Goal: Ask a question

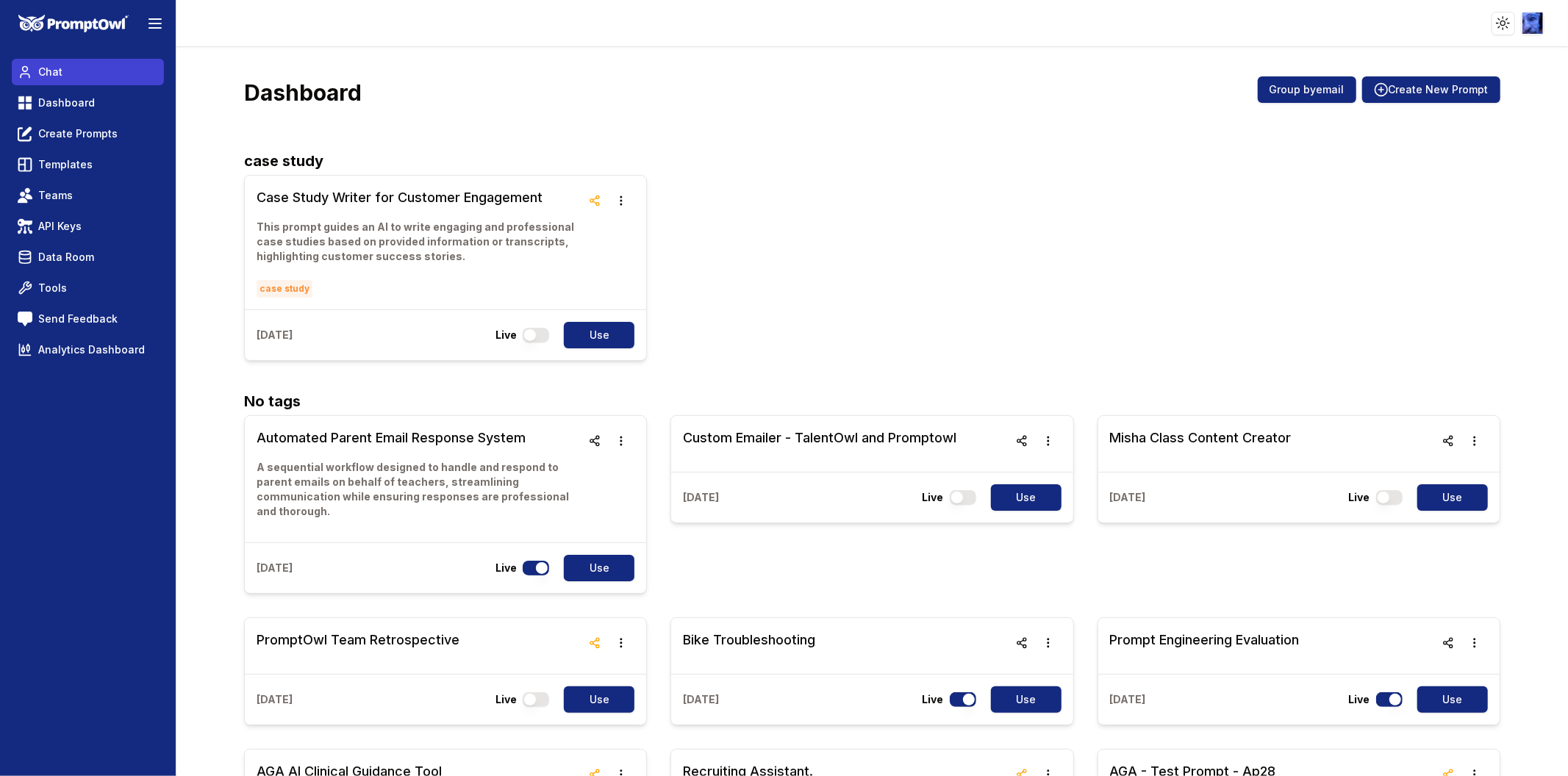
click at [53, 69] on span "Chat" at bounding box center [51, 72] width 24 height 15
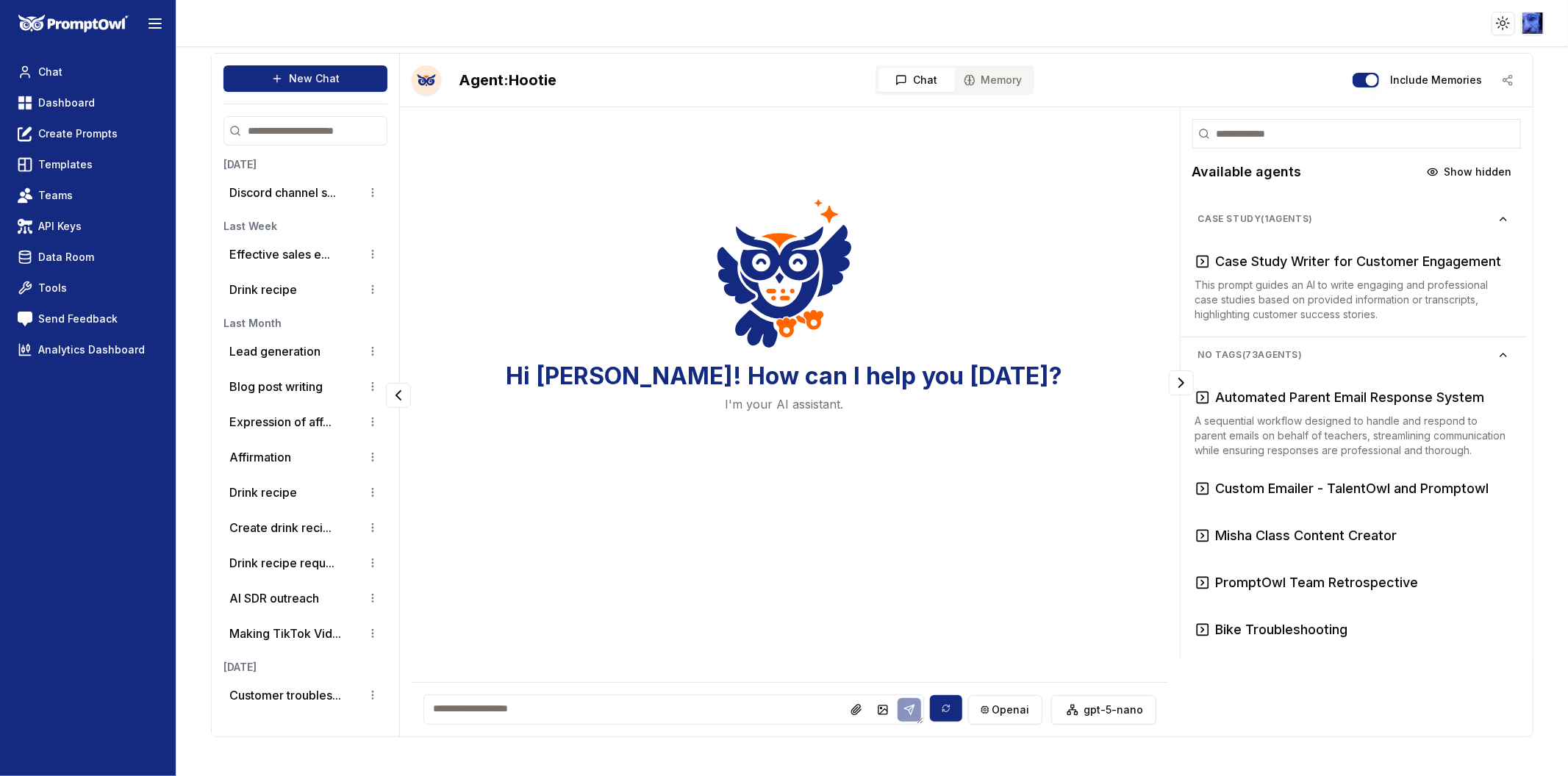
click at [613, 709] on textarea at bounding box center [673, 709] width 500 height 30
type textarea "**********"
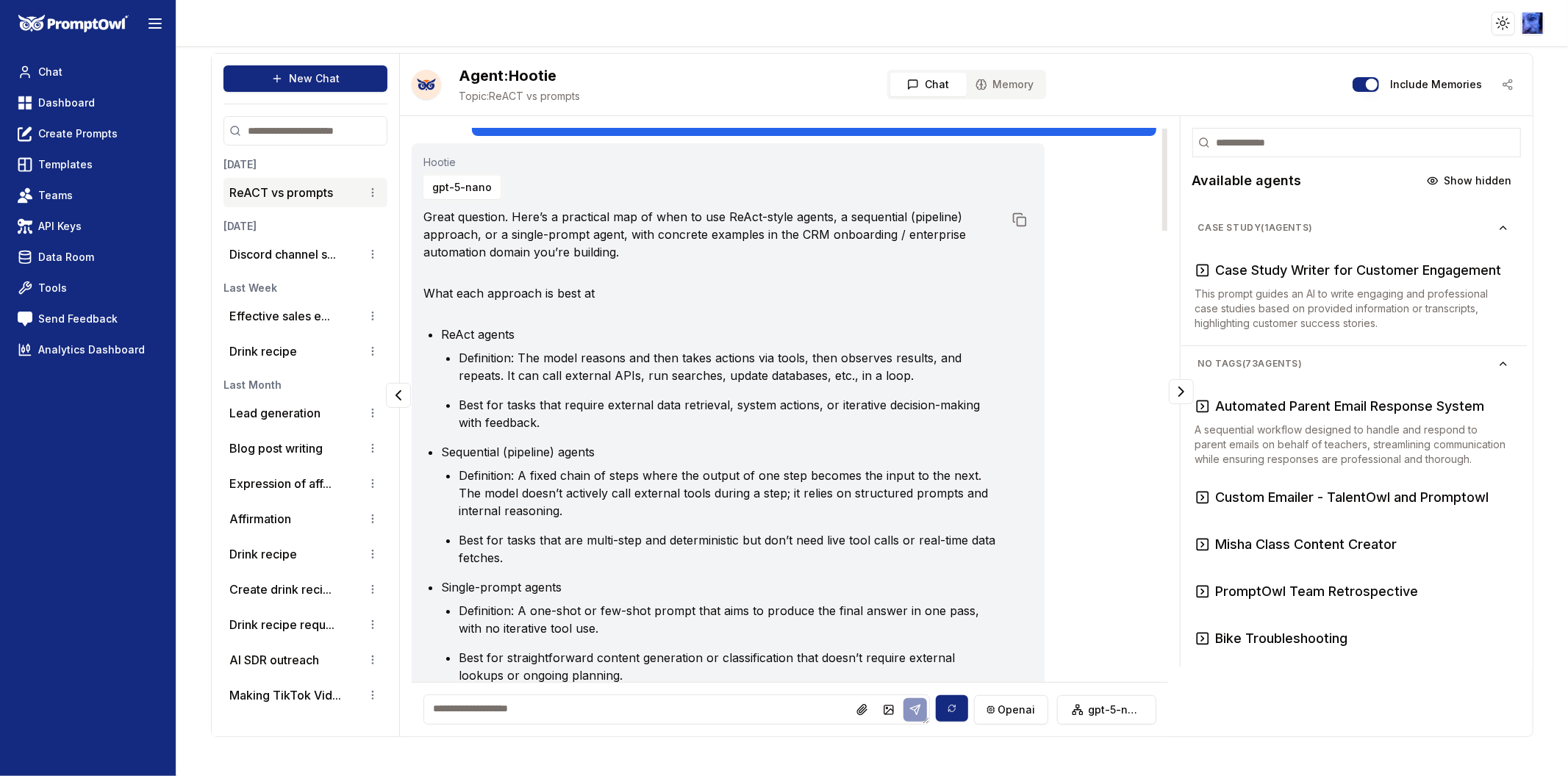
scroll to position [0, 0]
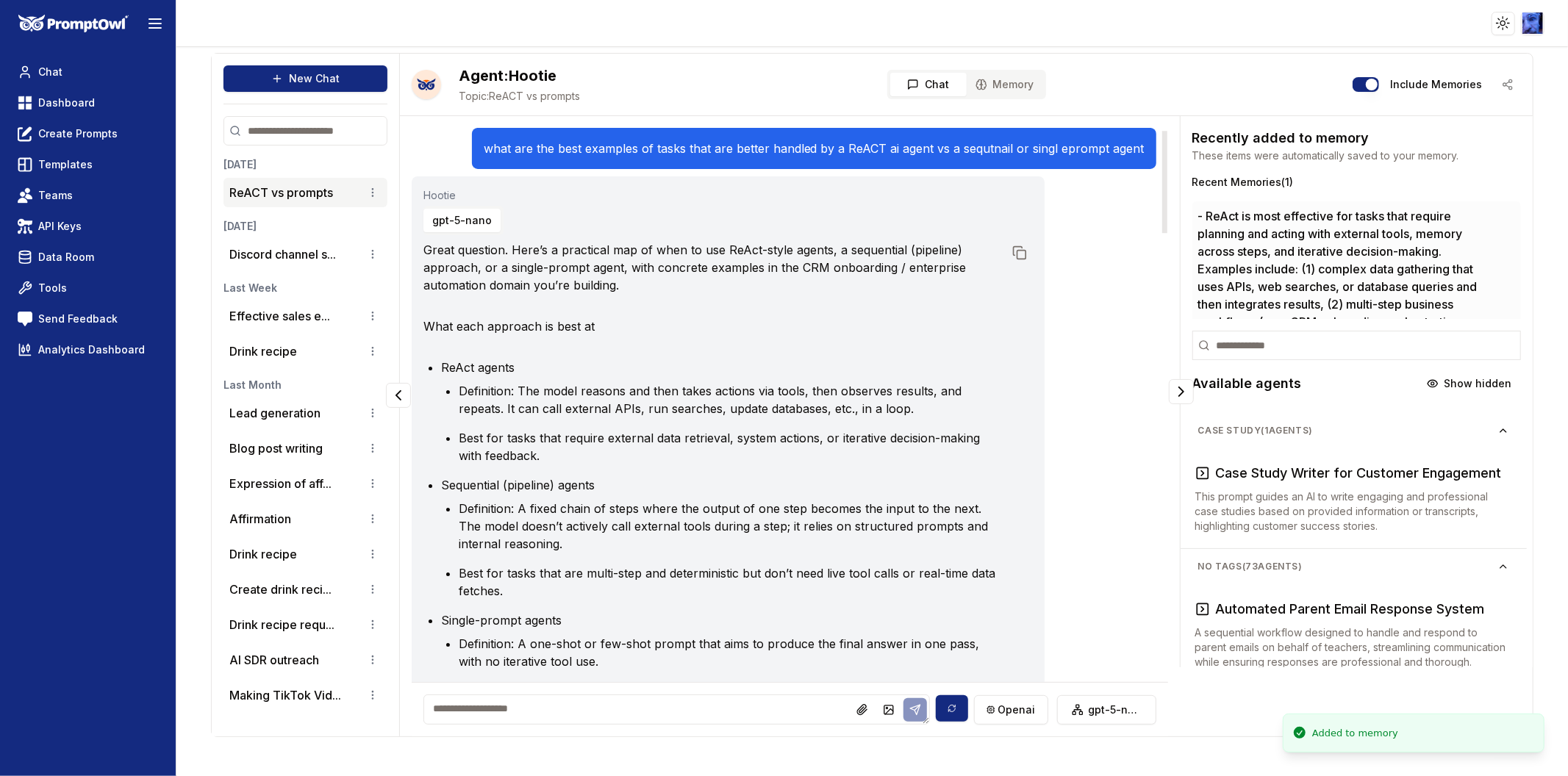
click at [810, 359] on p "ReAct agents" at bounding box center [721, 367] width 562 height 18
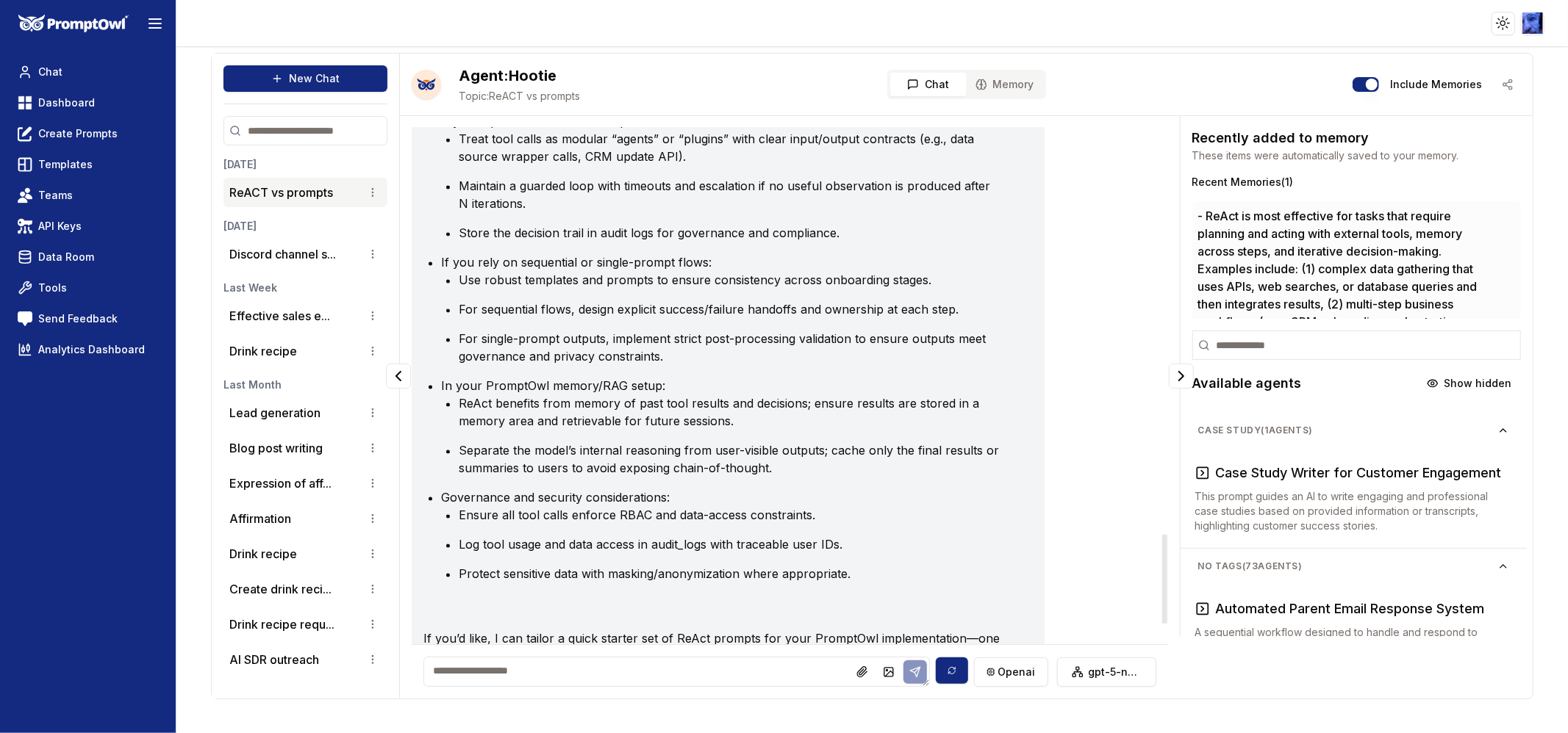
scroll to position [2488, 0]
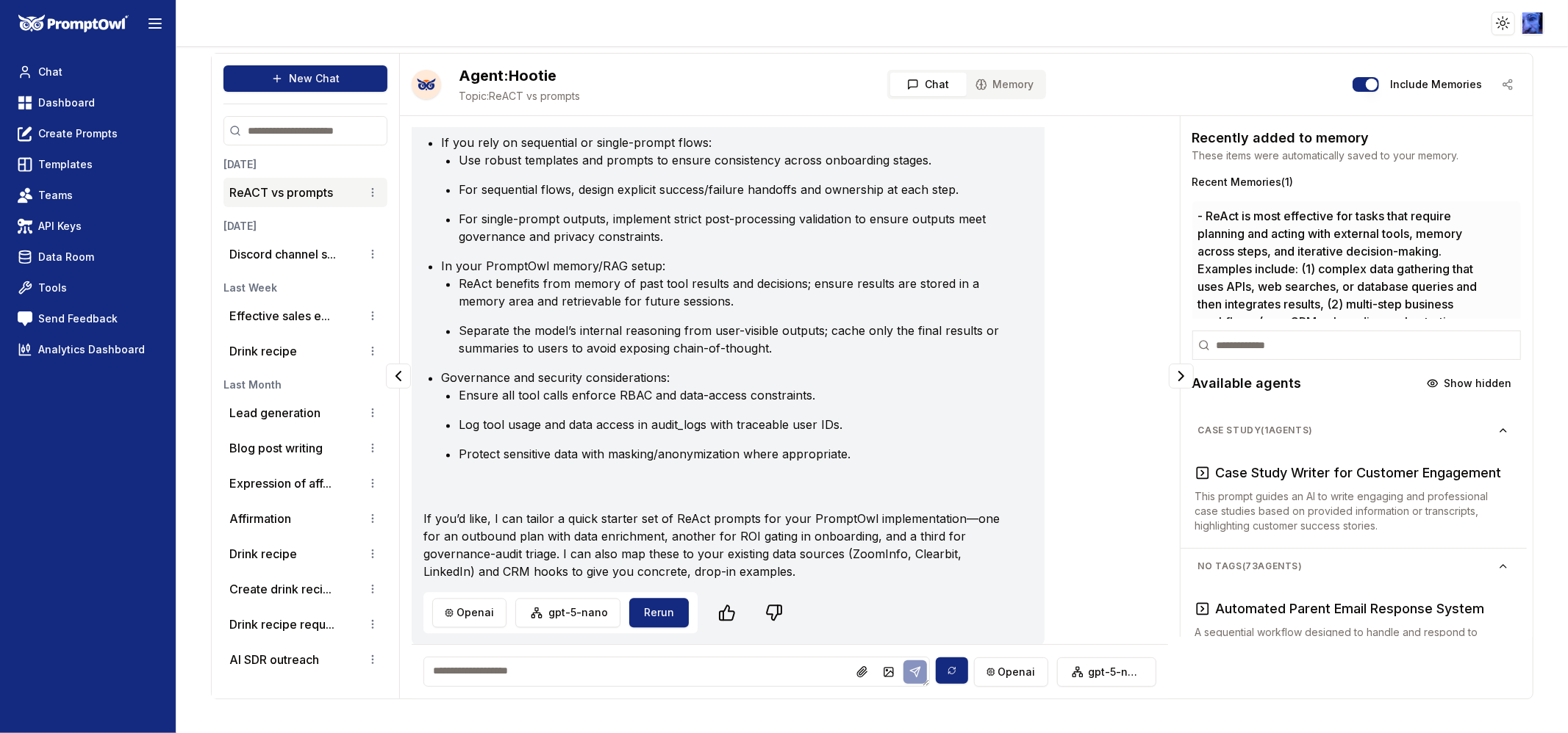
click at [648, 665] on textarea at bounding box center [676, 672] width 505 height 30
type textarea "**********"
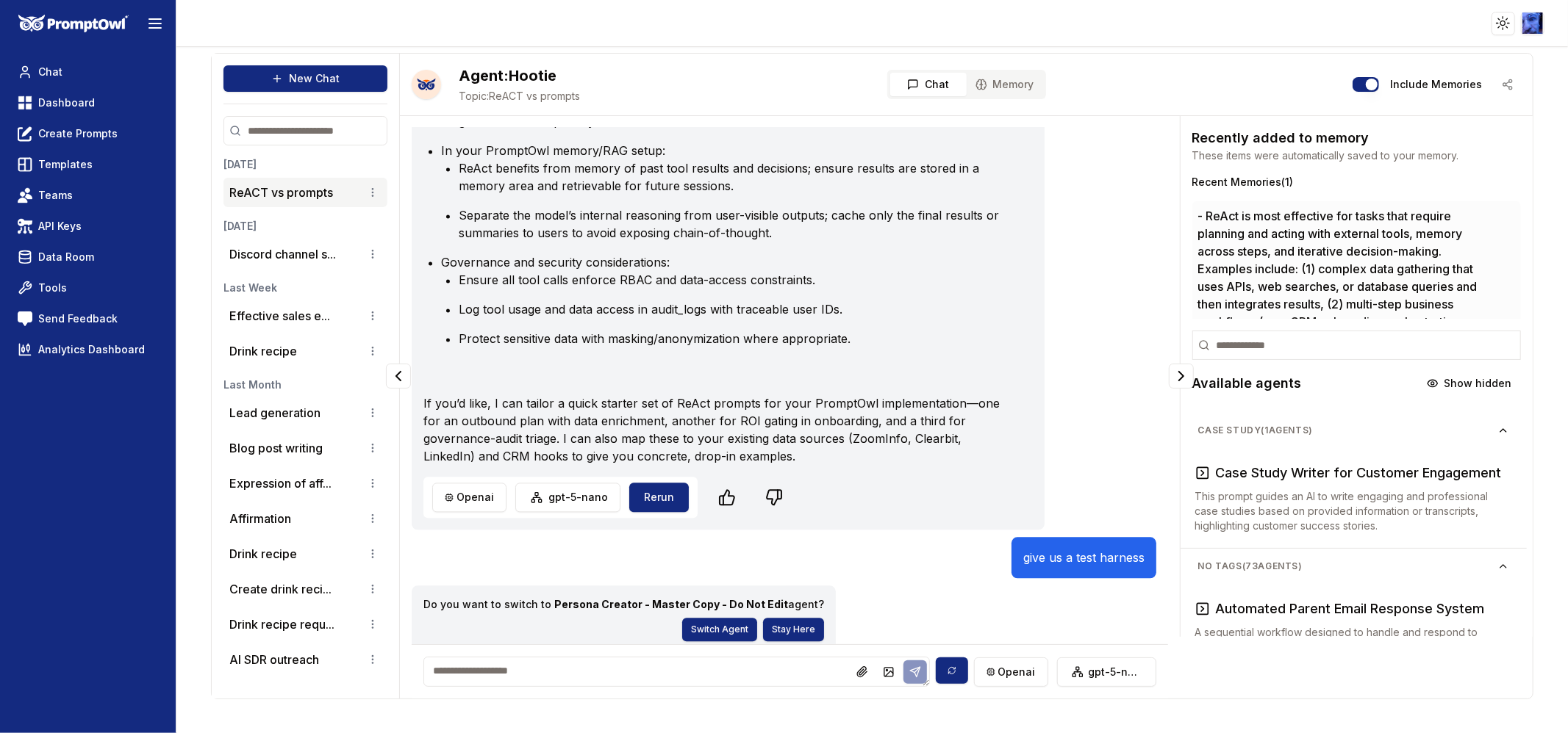
scroll to position [2611, 0]
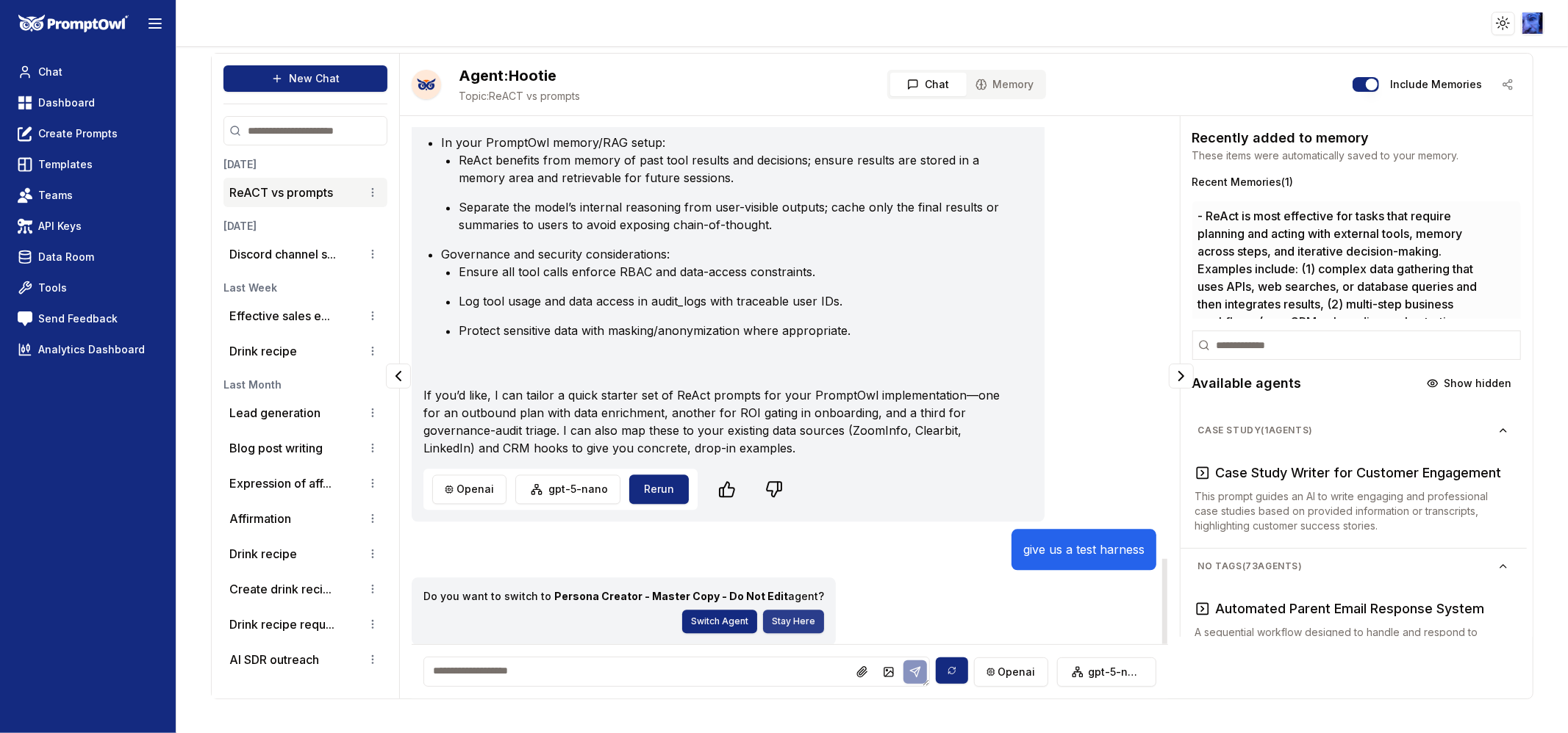
click at [774, 632] on button "Stay Here" at bounding box center [793, 621] width 61 height 23
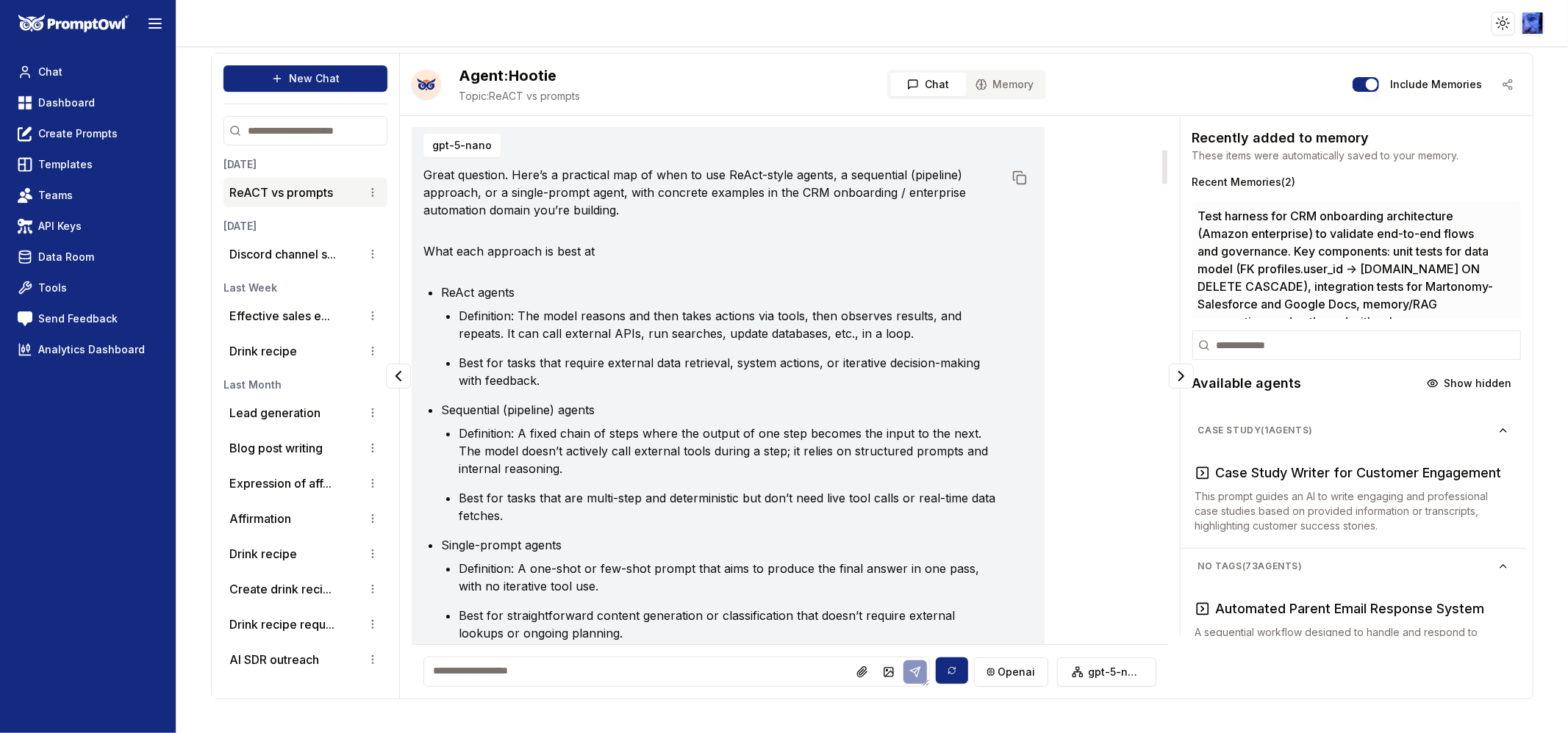
scroll to position [0, 0]
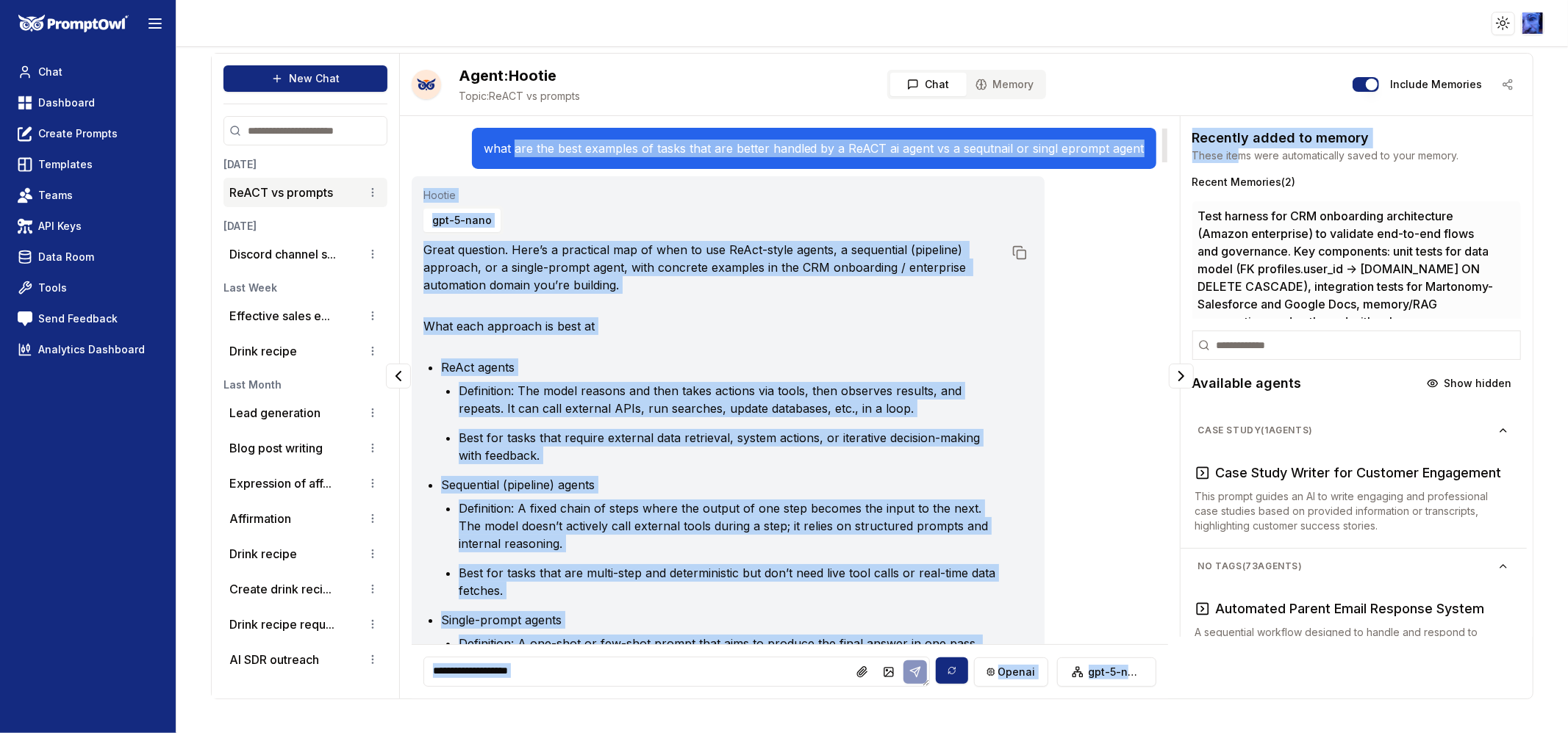
drag, startPoint x: 522, startPoint y: 145, endPoint x: 1241, endPoint y: 157, distance: 719.1
click at [1241, 157] on div "what are the best examples of tasks that are better handled by a ReACT ai agent…" at bounding box center [965, 408] width 1132 height 583
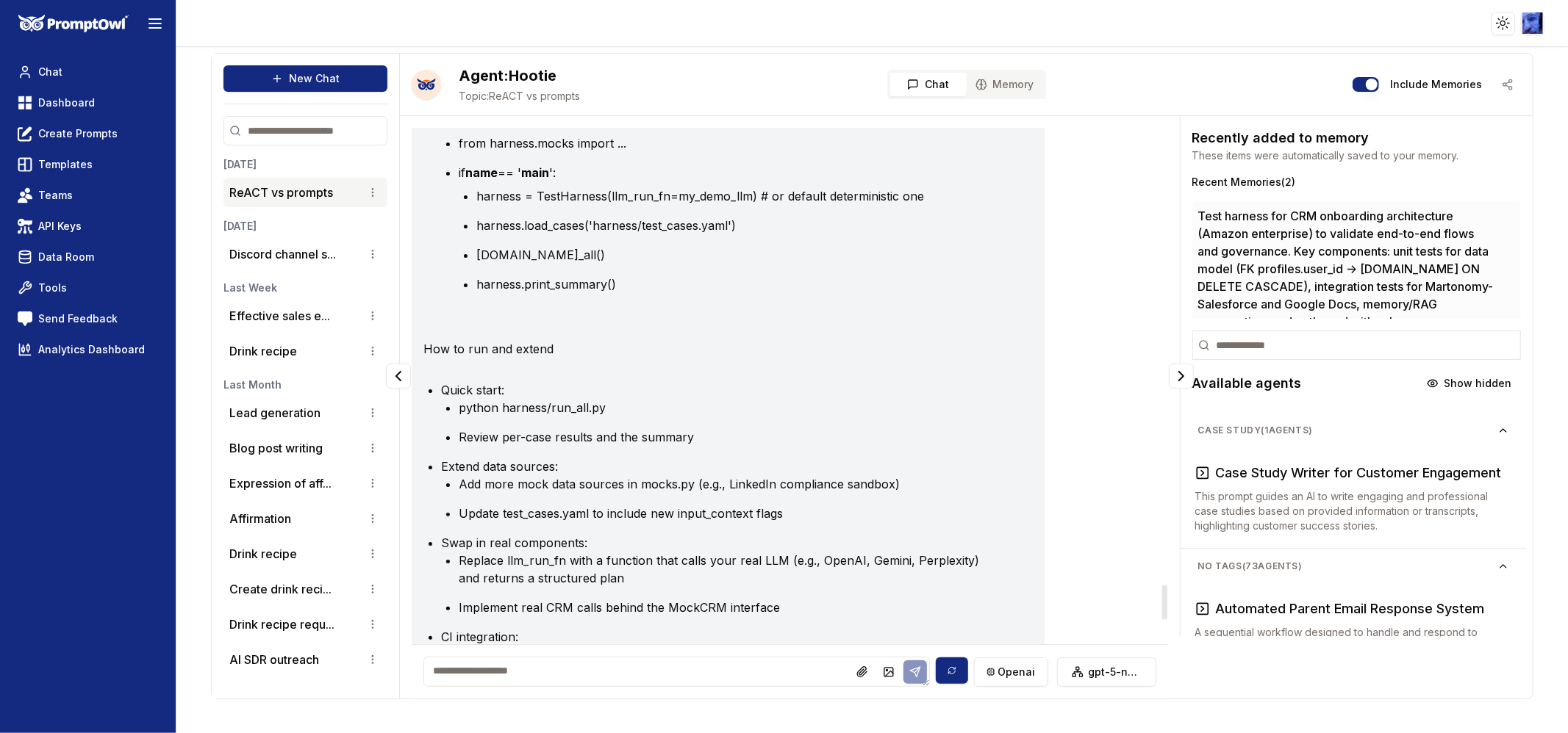
scroll to position [6940, 0]
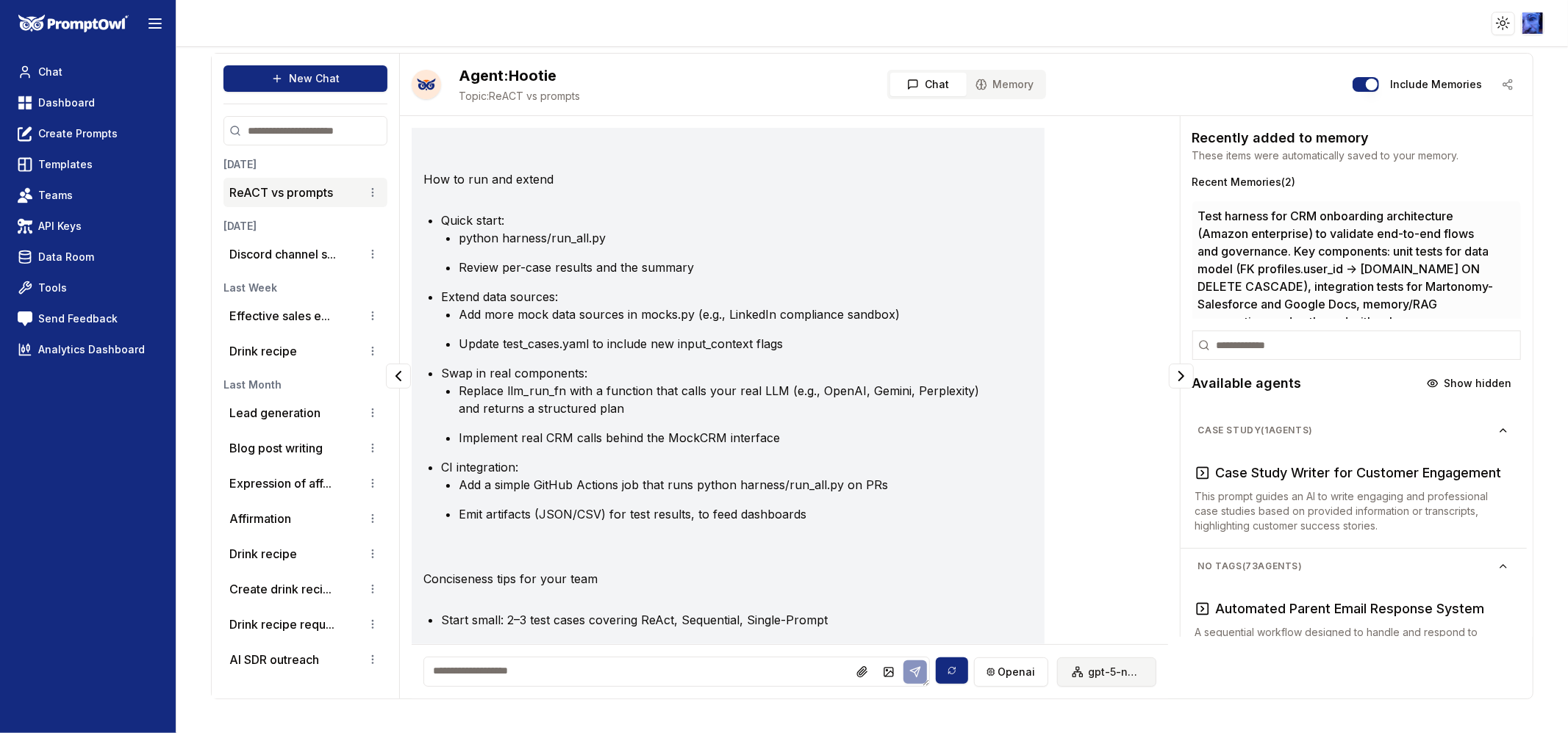
click at [1100, 676] on html "Toggle theme Toggle user menu Chat Dashboard Create Prompts Templates Teams API…" at bounding box center [784, 366] width 1568 height 733
click at [1091, 548] on div "o4-mini" at bounding box center [1105, 546] width 158 height 23
click at [685, 663] on textarea at bounding box center [686, 672] width 524 height 30
type textarea "**********"
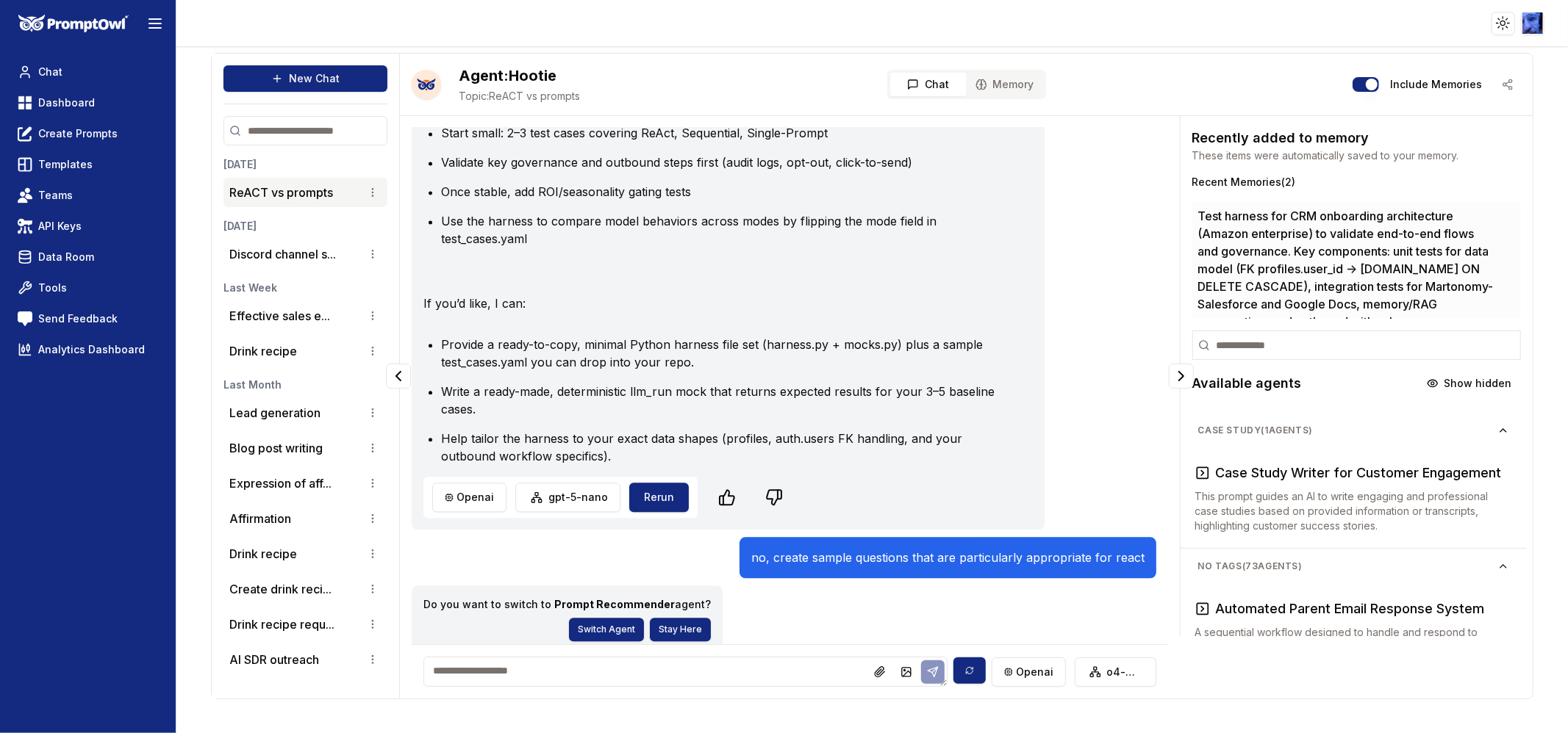
scroll to position [7435, 0]
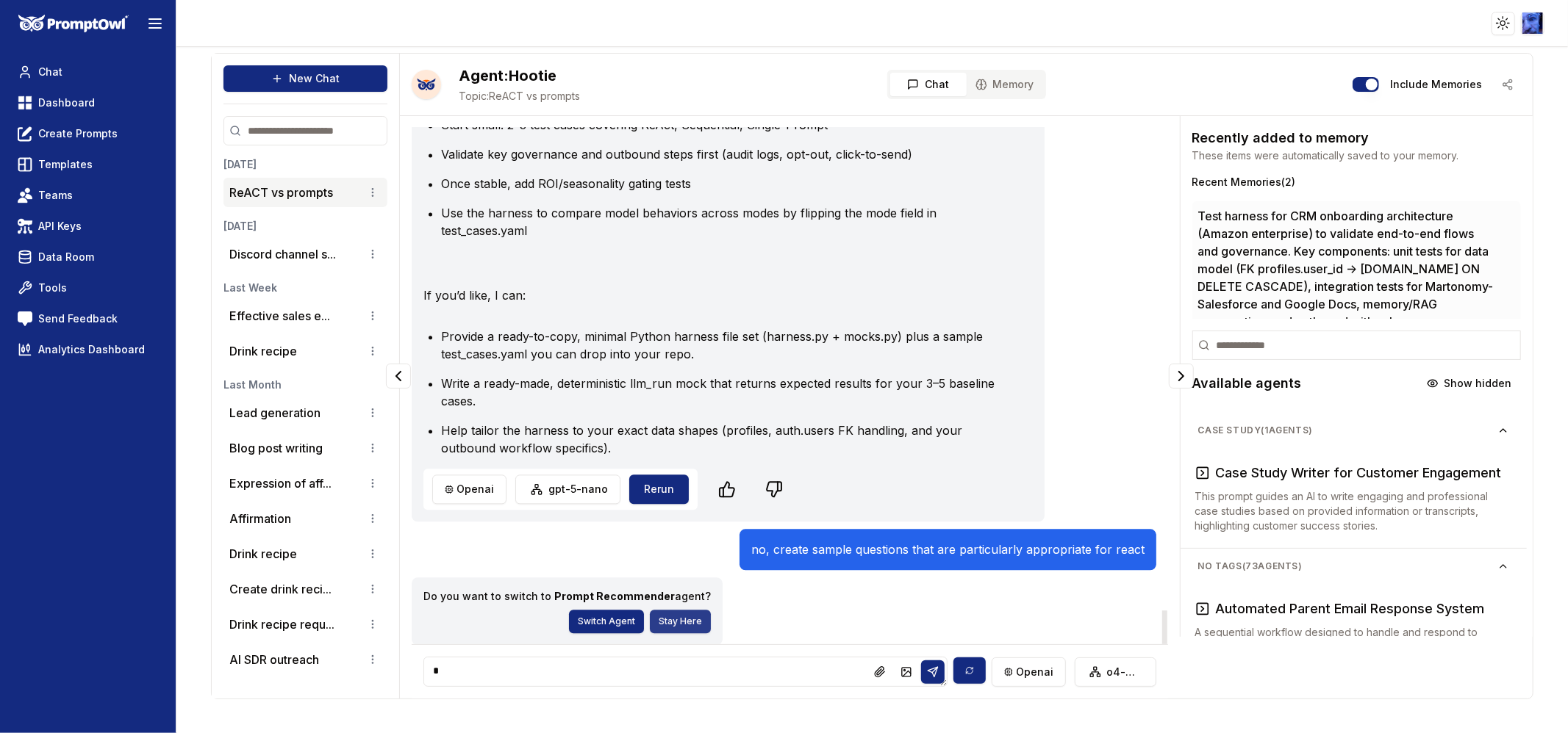
click at [673, 623] on button "Stay Here" at bounding box center [680, 621] width 61 height 23
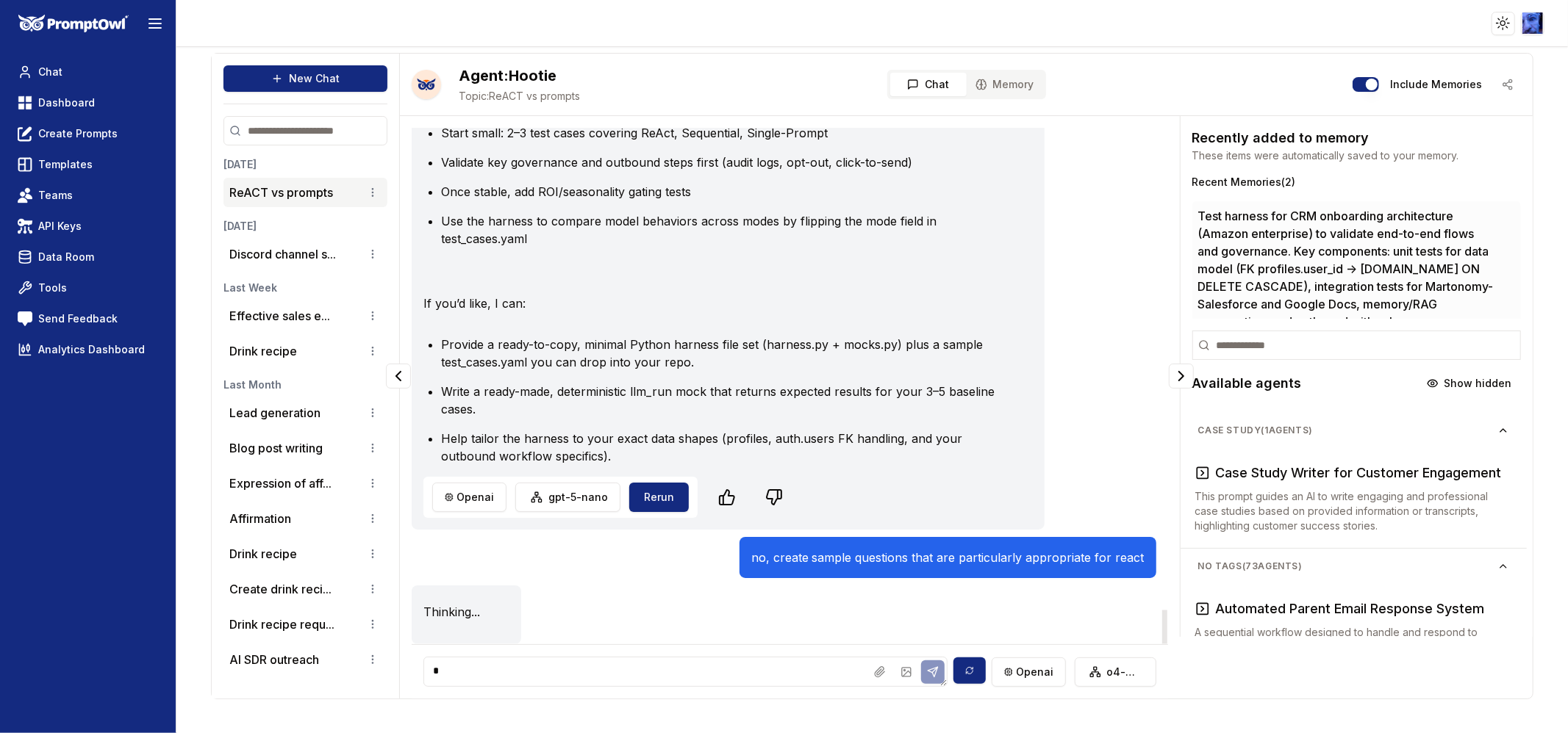
scroll to position [7427, 0]
click at [630, 681] on textarea "*" at bounding box center [686, 672] width 524 height 30
click at [370, 194] on html "Toggle theme Toggle user menu Chat Dashboard Create Prompts Templates Teams API…" at bounding box center [784, 366] width 1568 height 733
click at [539, 669] on html "Toggle theme Toggle user menu Chat Dashboard Create Prompts Templates Teams API…" at bounding box center [784, 366] width 1568 height 733
click at [542, 672] on textarea "******" at bounding box center [686, 672] width 524 height 30
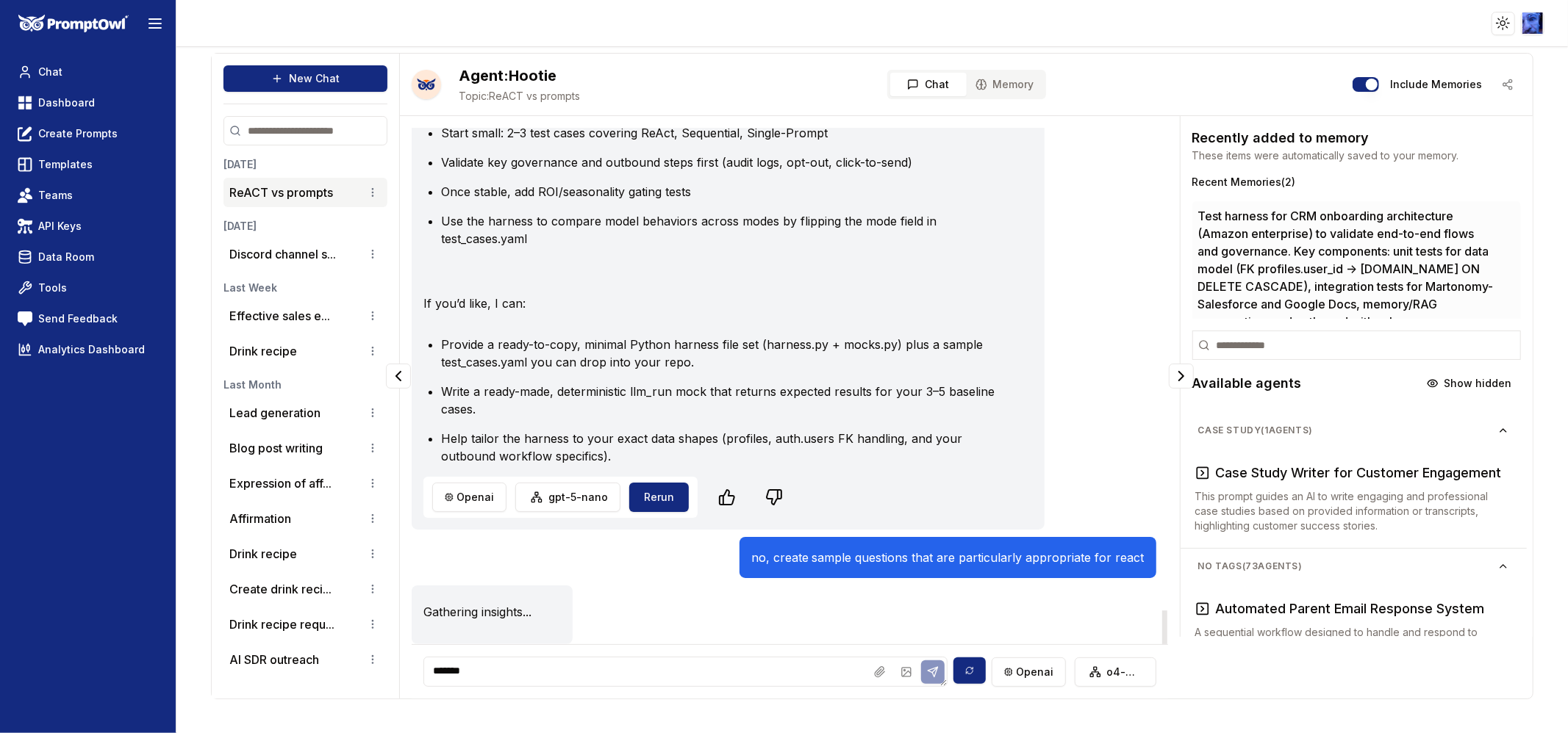
click at [584, 681] on textarea "******" at bounding box center [686, 672] width 524 height 30
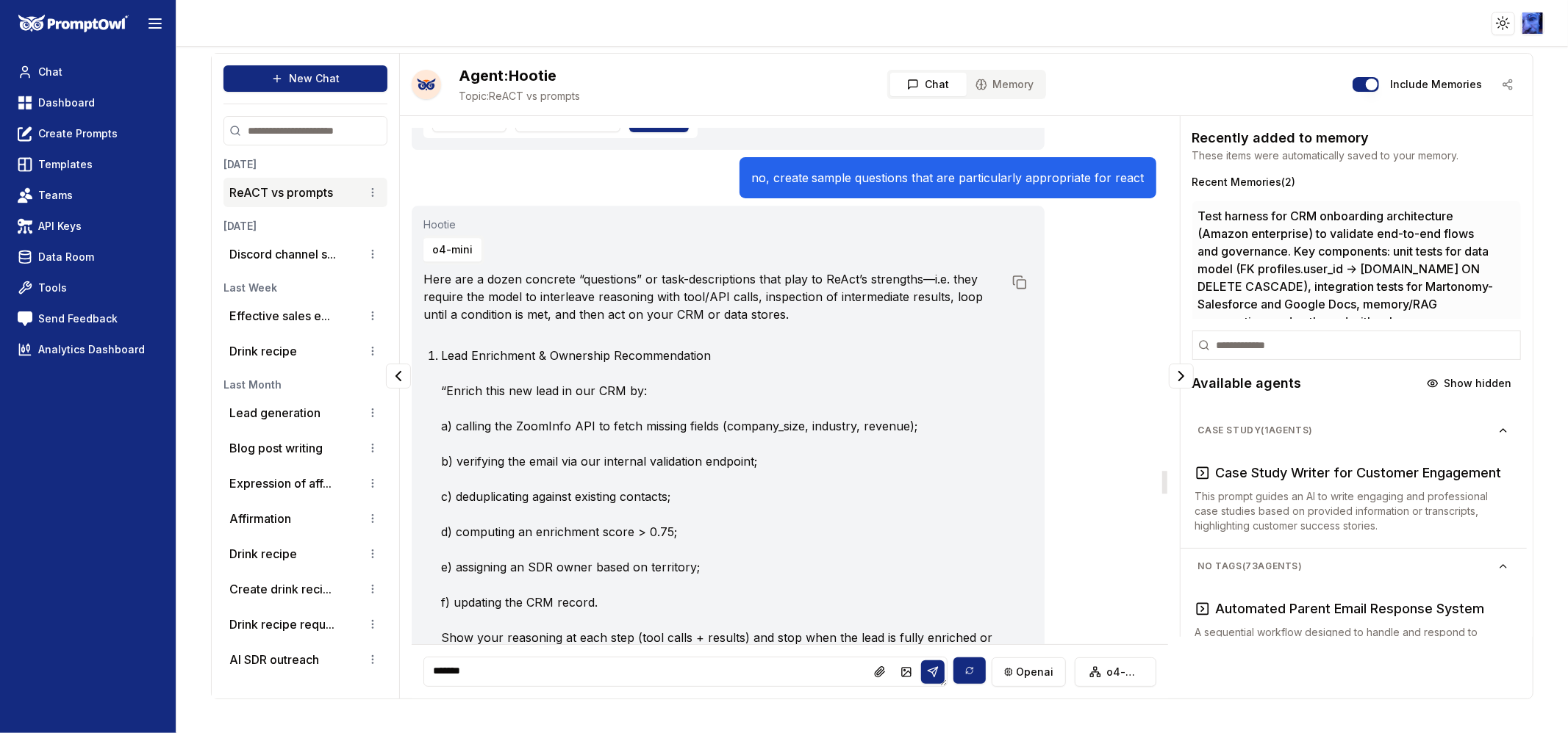
scroll to position [7807, 0]
drag, startPoint x: 480, startPoint y: 678, endPoint x: 421, endPoint y: 678, distance: 59.0
click at [421, 678] on div "****** openai o4-mini" at bounding box center [790, 672] width 756 height 54
drag, startPoint x: 545, startPoint y: 674, endPoint x: 369, endPoint y: 674, distance: 176.0
click at [369, 674] on div "New Chat [DATE] ReACT vs prompts [DATE] Discord channel s... Last Week Effectiv…" at bounding box center [872, 376] width 1322 height 647
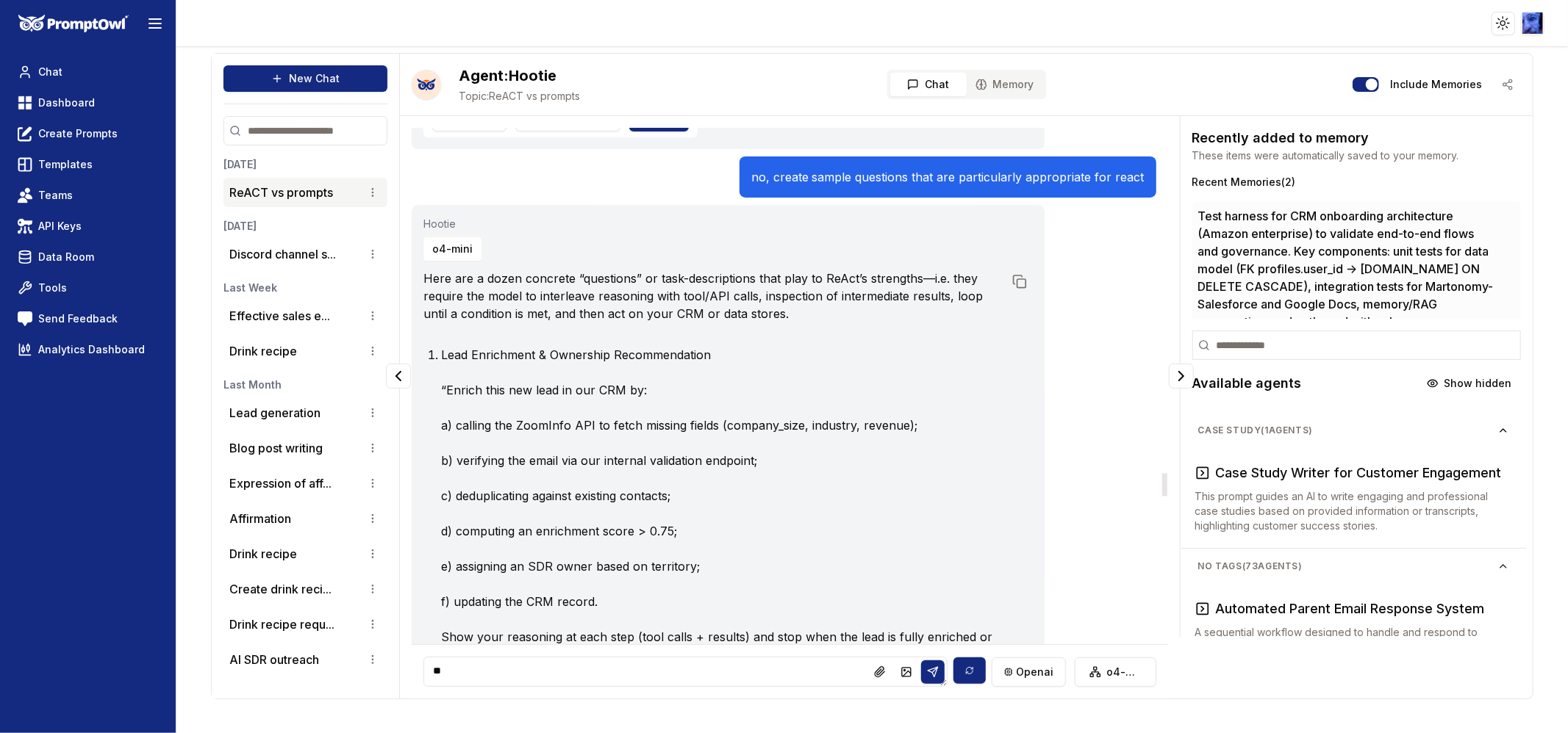
type textarea "*"
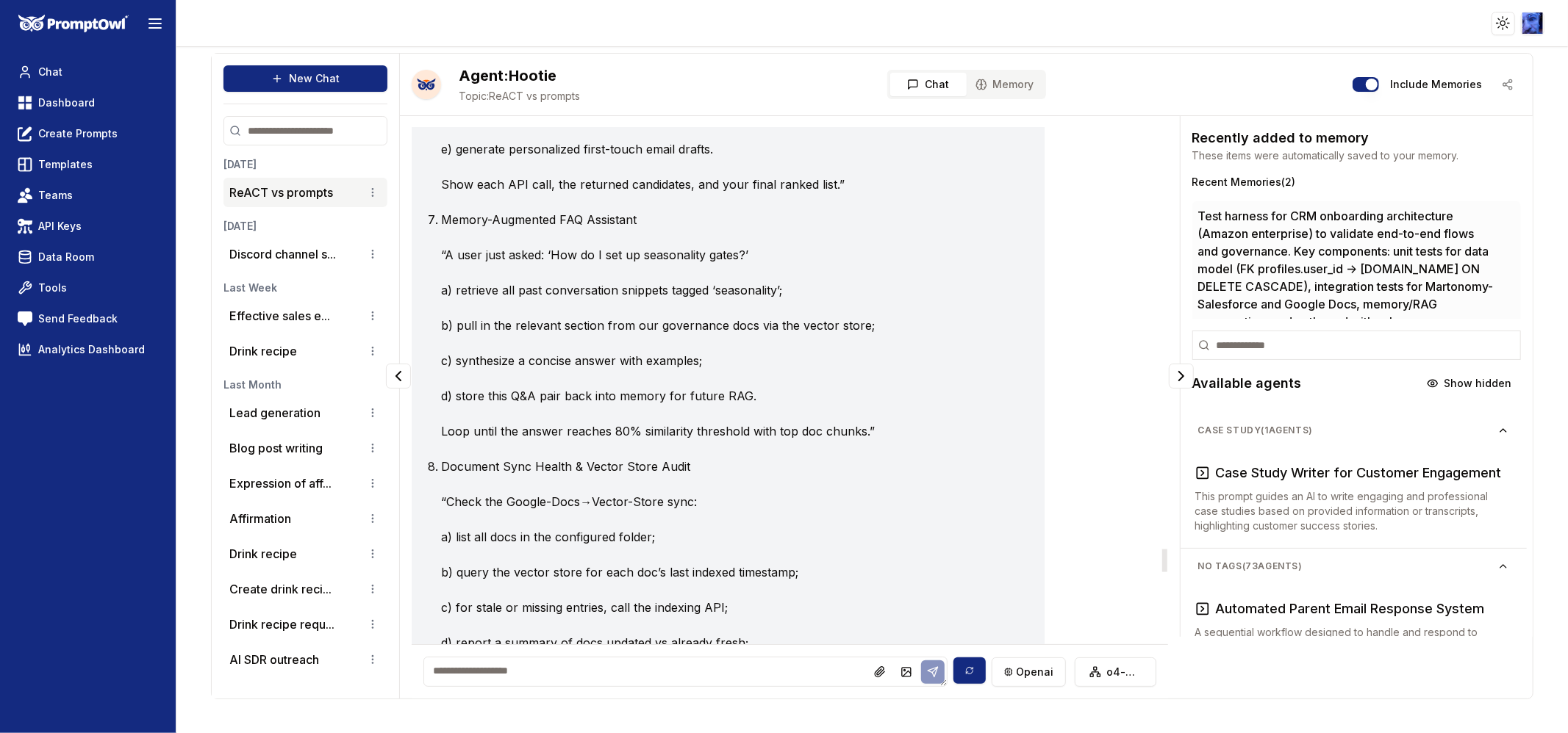
scroll to position [9522, 0]
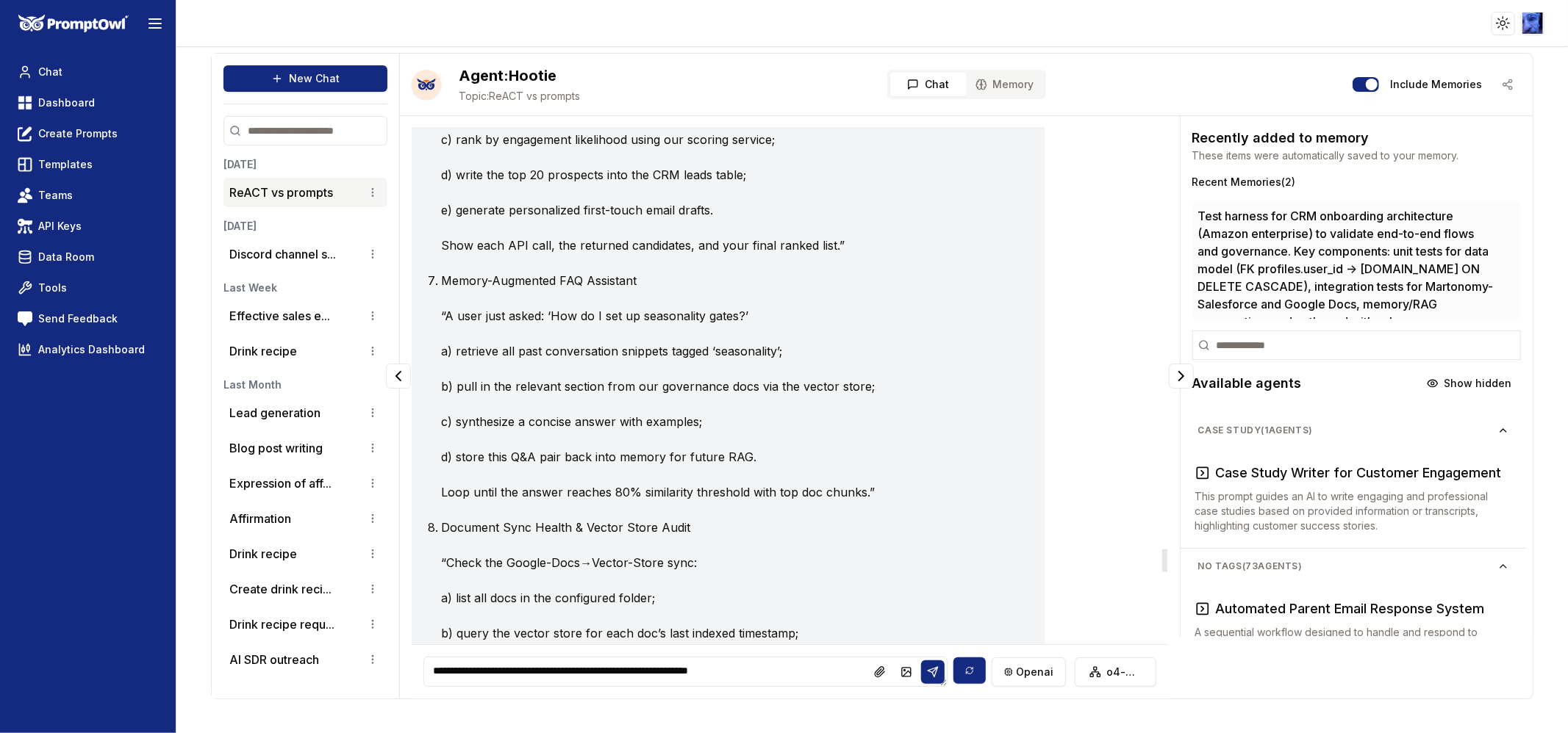
type textarea "**********"
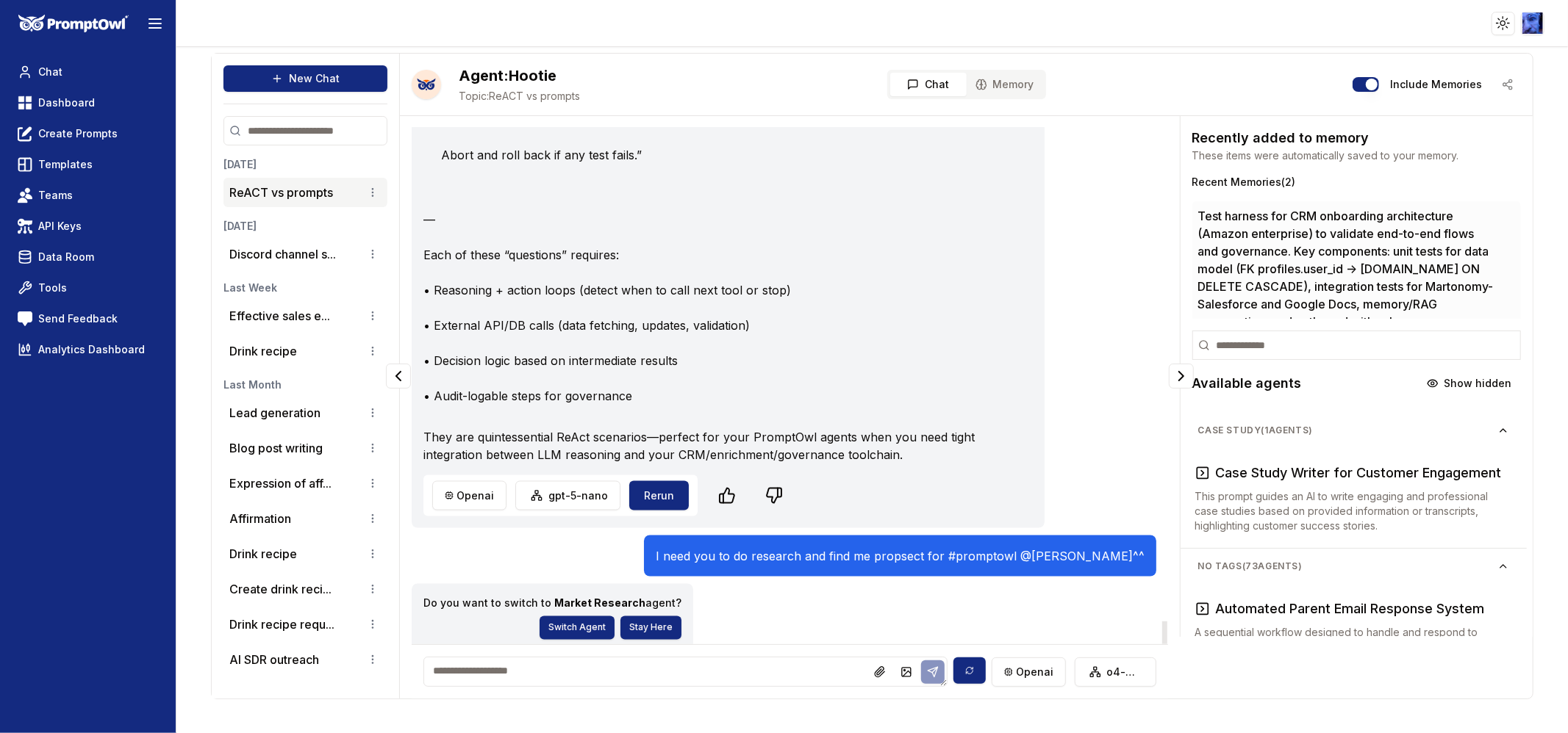
scroll to position [11280, 0]
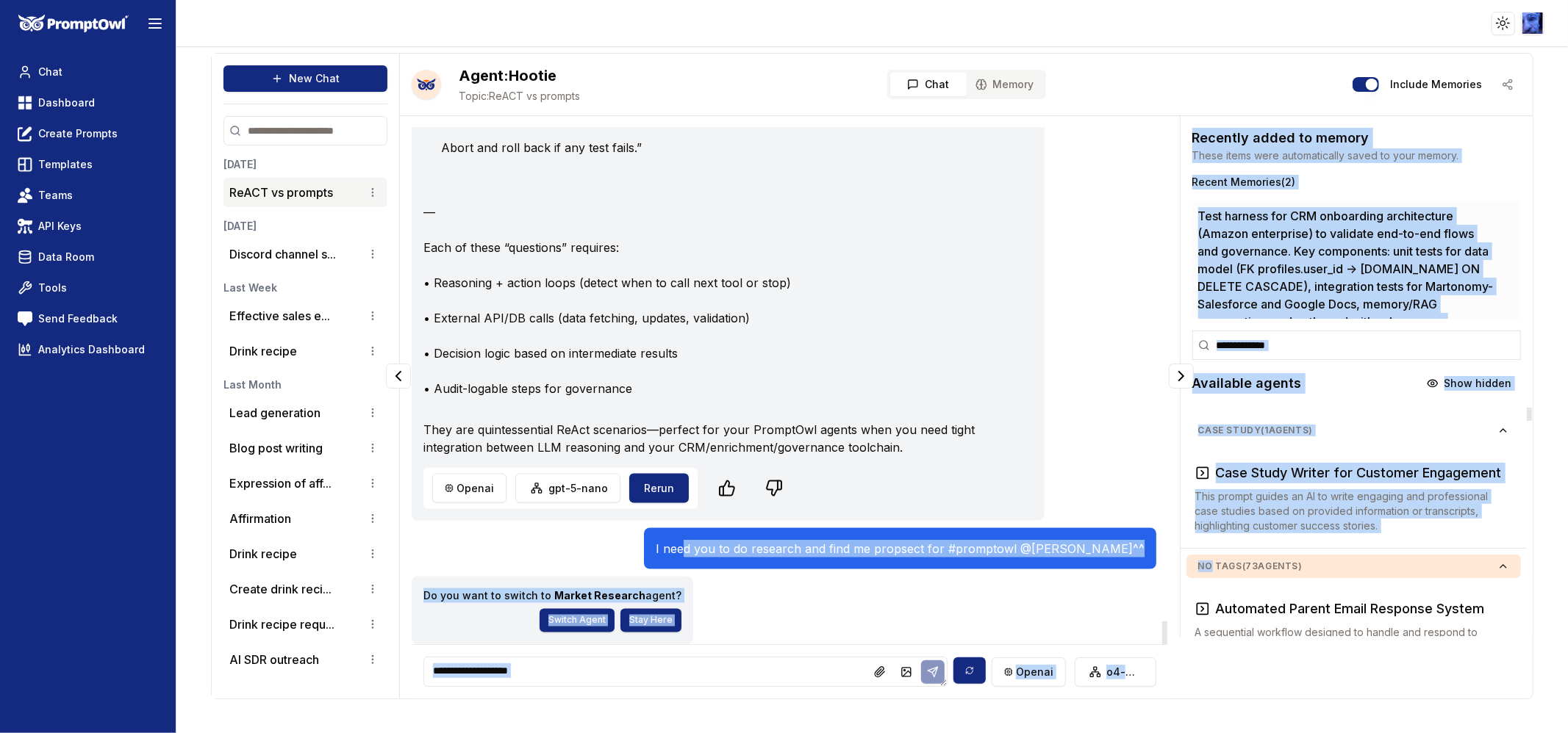
drag, startPoint x: 765, startPoint y: 546, endPoint x: 1211, endPoint y: 555, distance: 446.1
click at [1211, 555] on div "what are the best examples of tasks that are better handled by a ReACT ai agent…" at bounding box center [965, 408] width 1132 height 583
click at [642, 622] on button "Stay Here" at bounding box center [651, 621] width 61 height 23
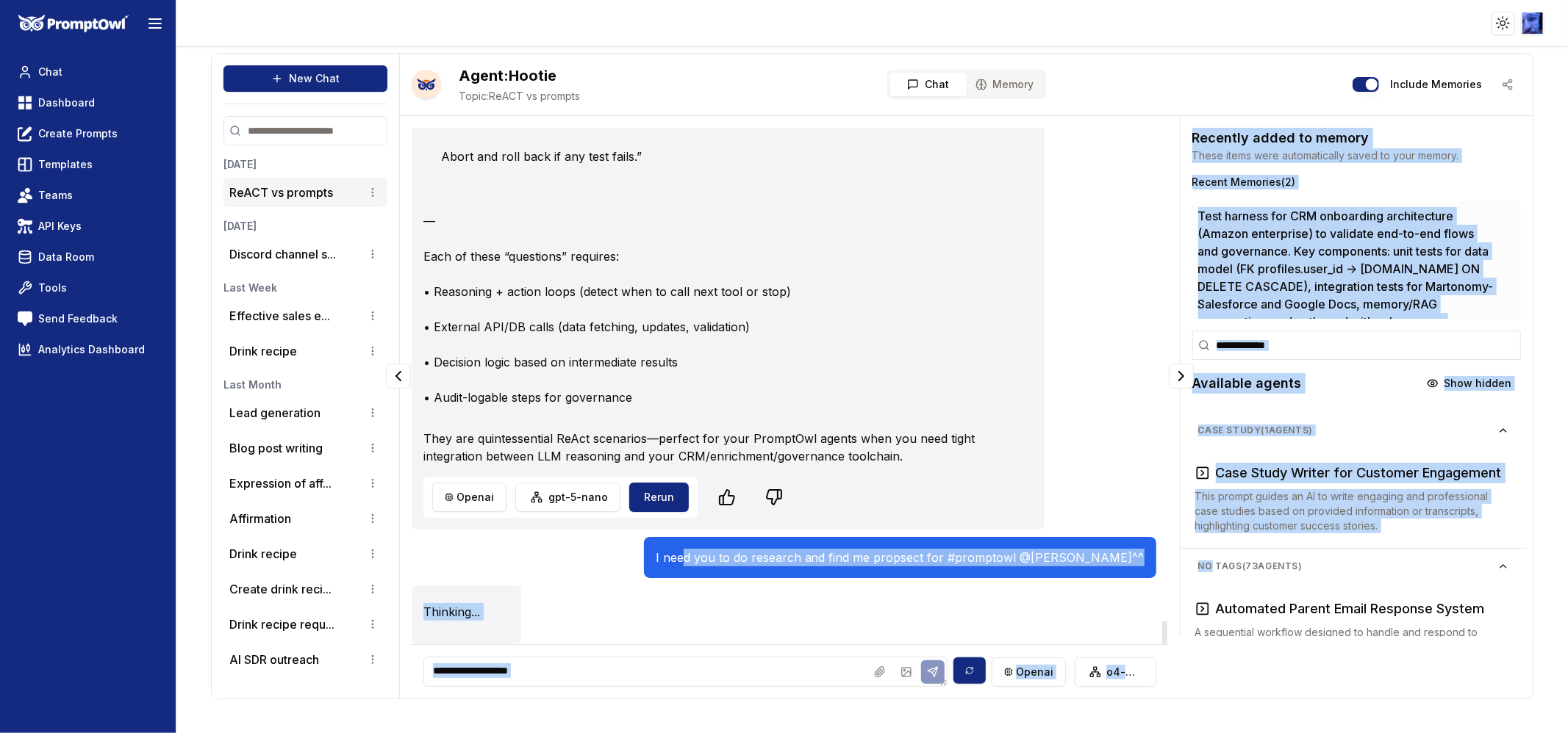
scroll to position [11270, 0]
click at [1022, 561] on p "I need you to do research and find me propsect for #promptowl @[PERSON_NAME]^^" at bounding box center [899, 558] width 489 height 18
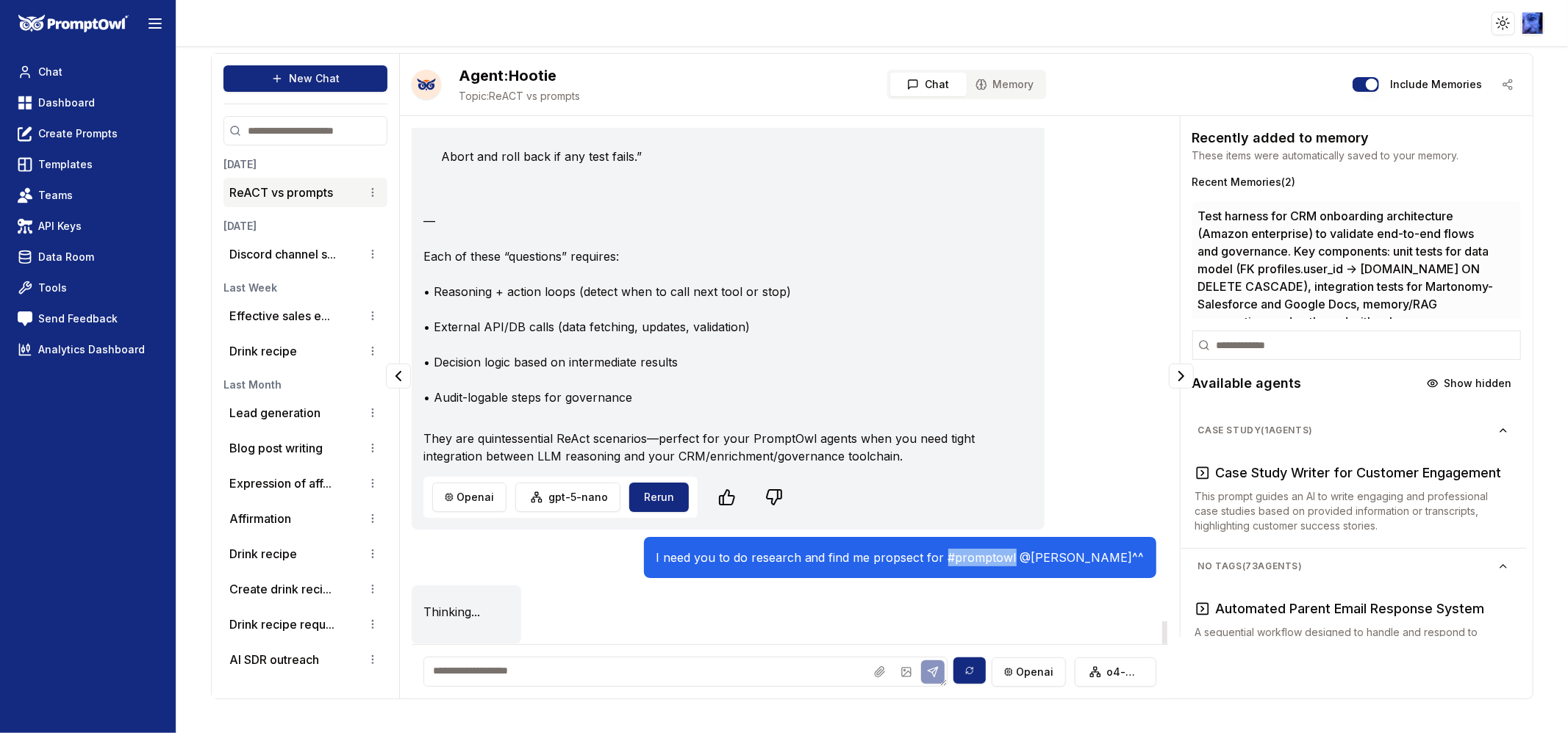
drag, startPoint x: 1024, startPoint y: 560, endPoint x: 1091, endPoint y: 556, distance: 67.1
click at [1091, 556] on p "I need you to do research and find me propsect for #promptowl @[PERSON_NAME]^^" at bounding box center [899, 558] width 489 height 18
drag, startPoint x: 1093, startPoint y: 557, endPoint x: 1149, endPoint y: 557, distance: 56.0
click at [1149, 557] on div "I need you to do research and find me propsect for #promptowl @[PERSON_NAME]^^" at bounding box center [900, 558] width 512 height 41
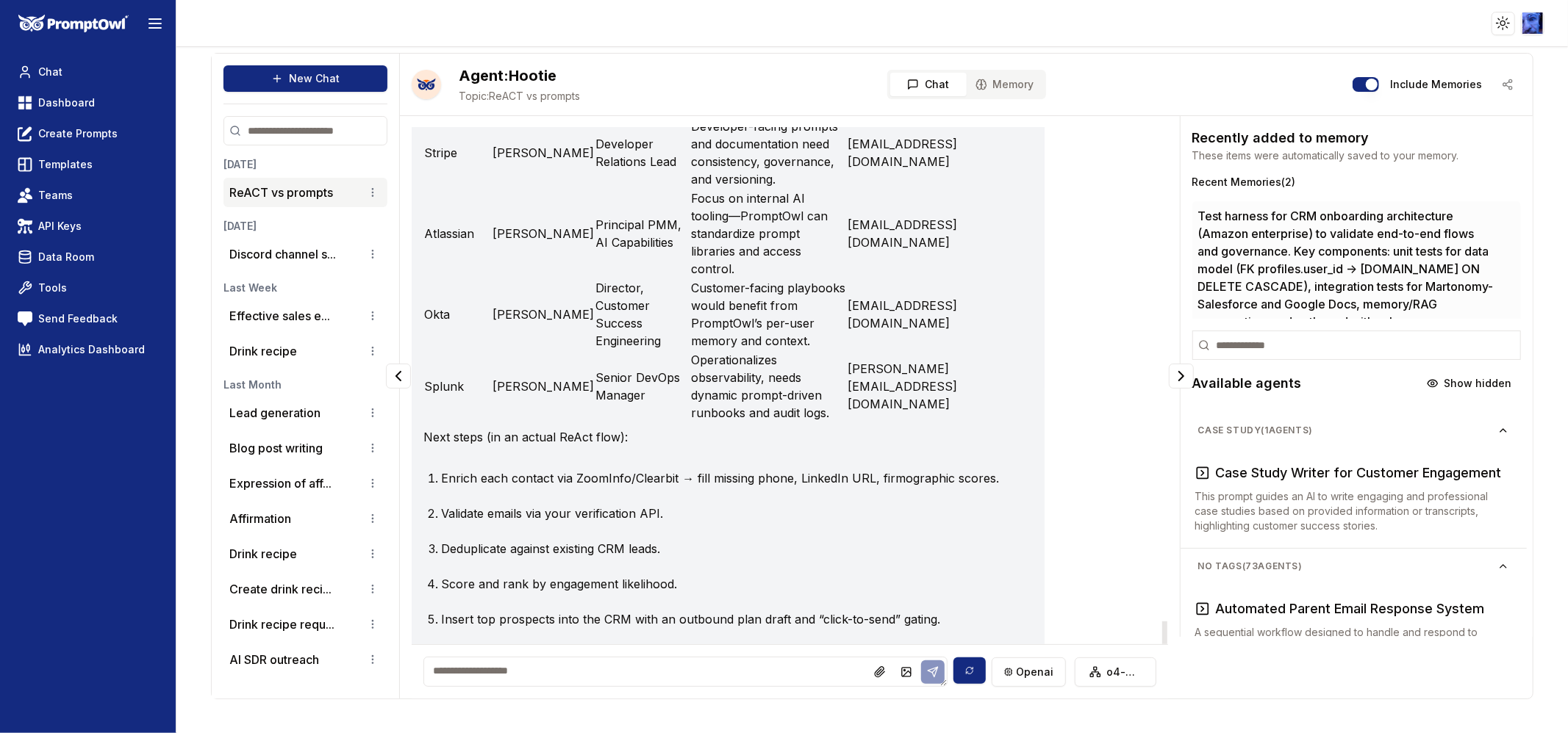
scroll to position [12727, 0]
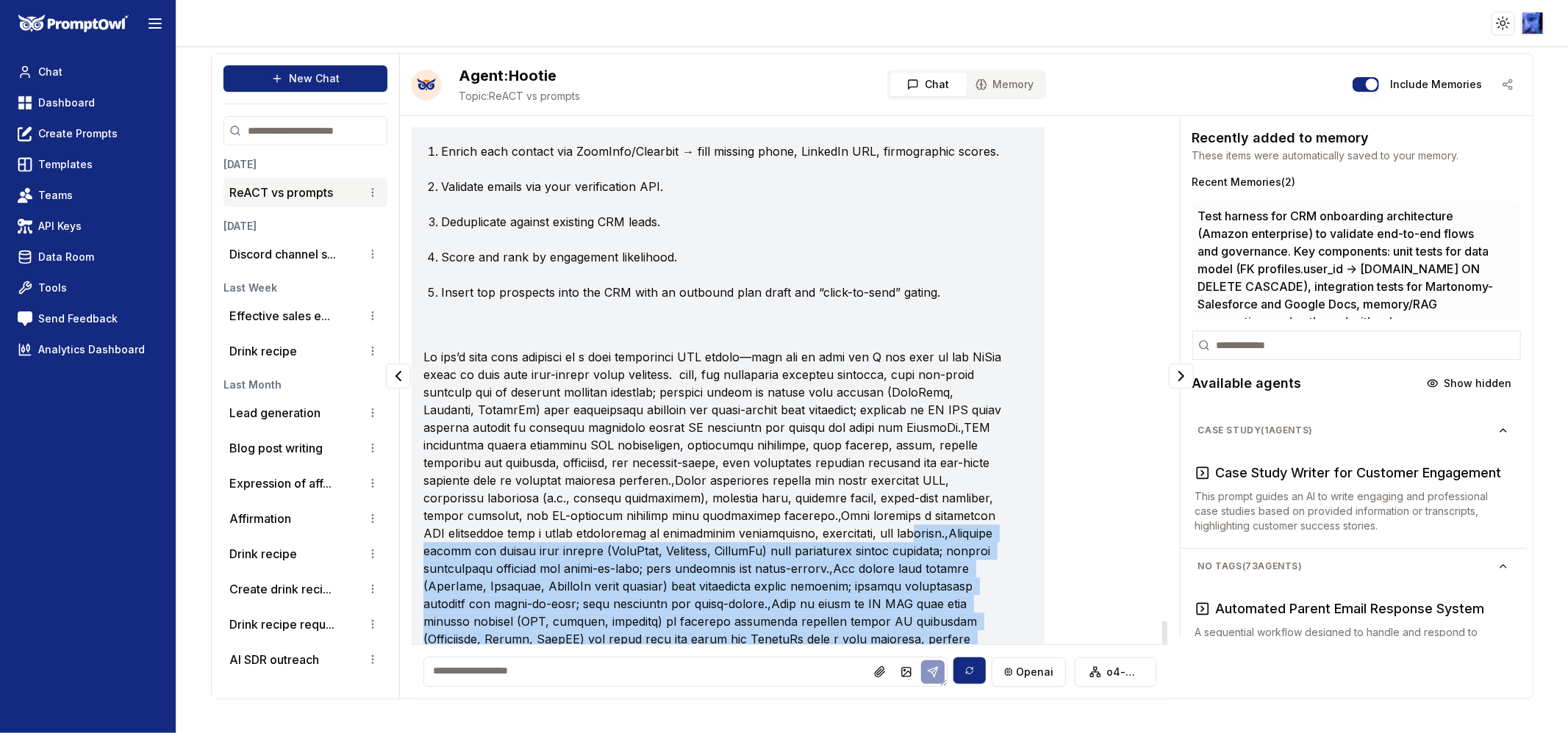
drag, startPoint x: 824, startPoint y: 569, endPoint x: 445, endPoint y: 451, distance: 396.9
click at [445, 451] on p at bounding box center [714, 525] width 580 height 352
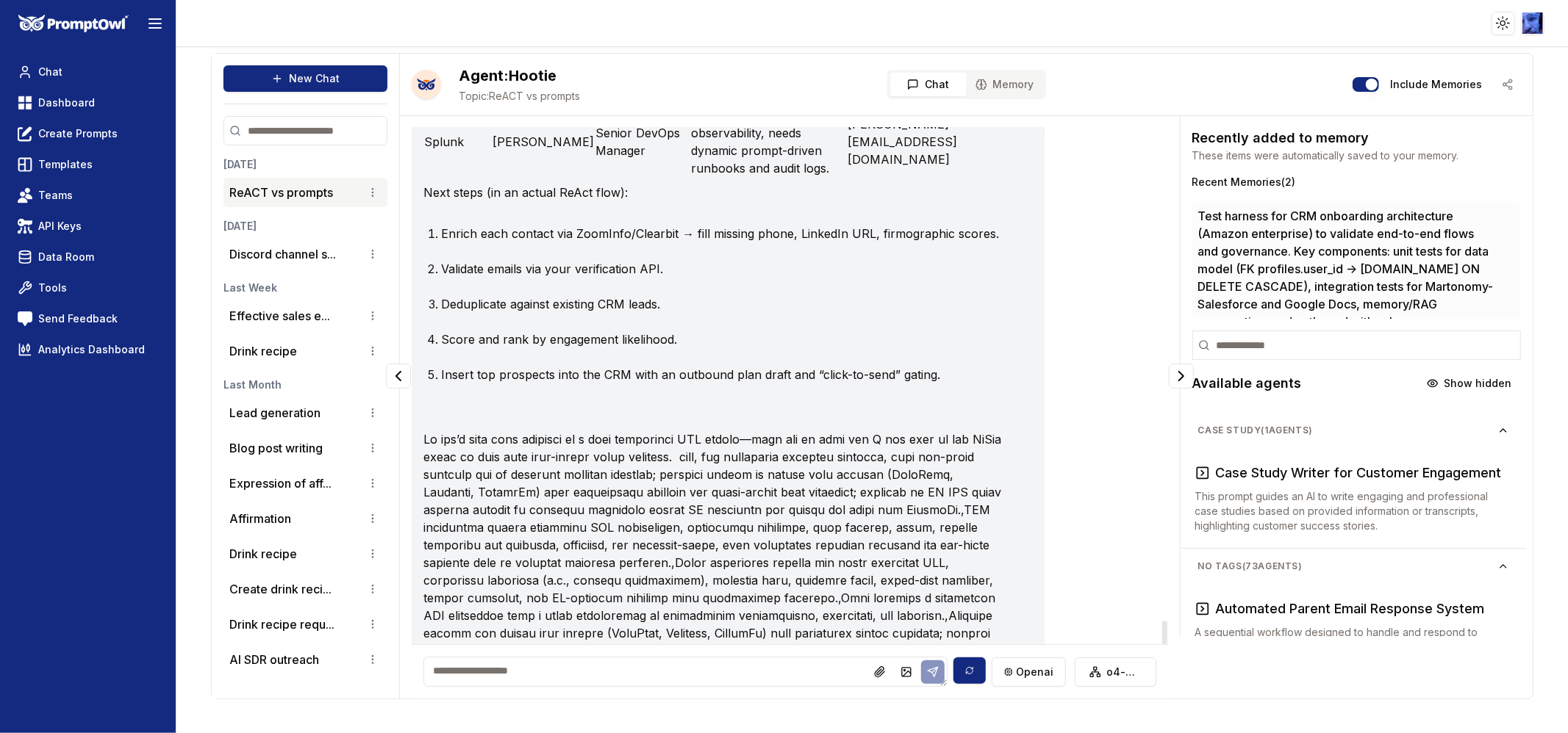
click at [706, 430] on p at bounding box center [714, 606] width 580 height 352
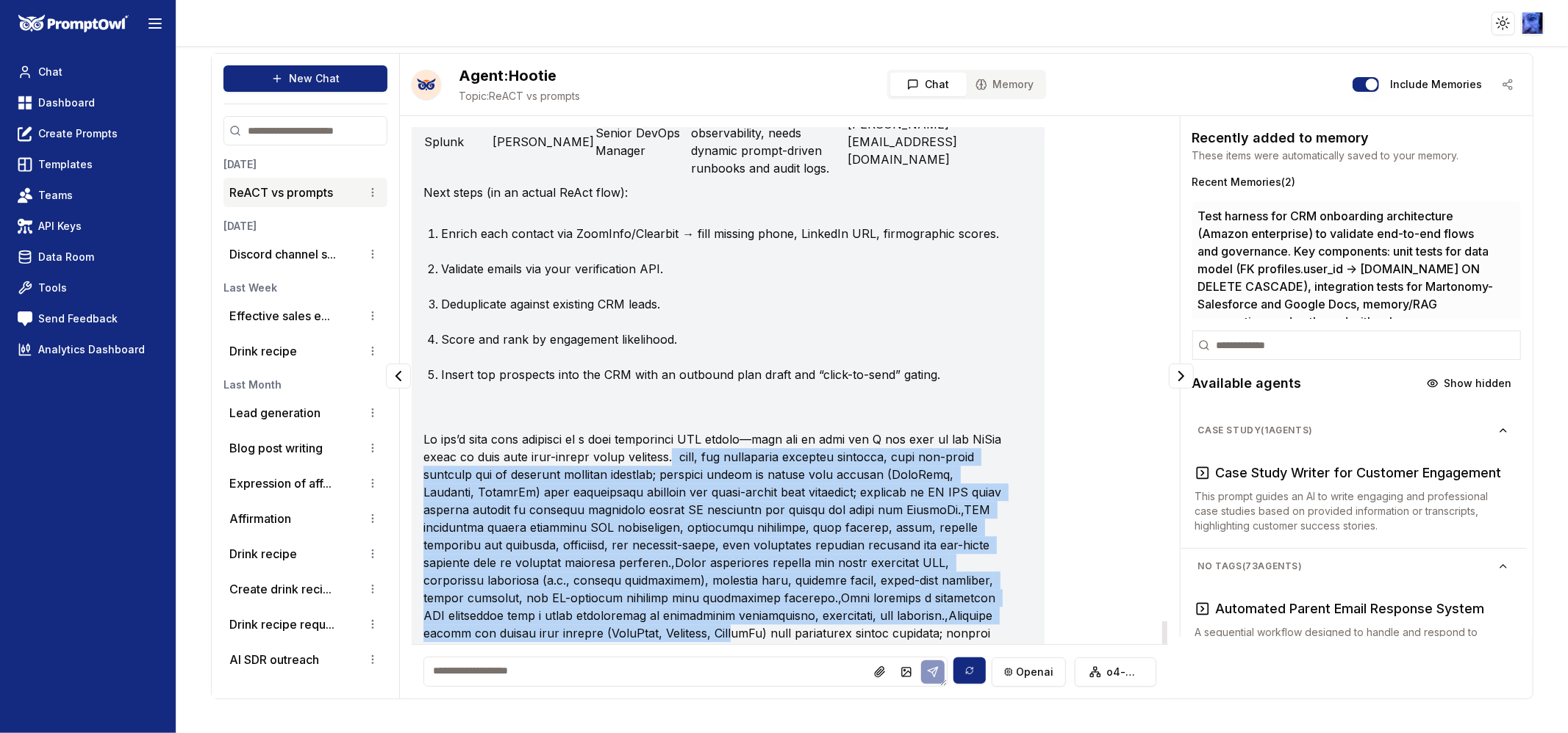
drag, startPoint x: 702, startPoint y: 360, endPoint x: 848, endPoint y: 536, distance: 228.7
click at [848, 536] on p at bounding box center [714, 606] width 580 height 352
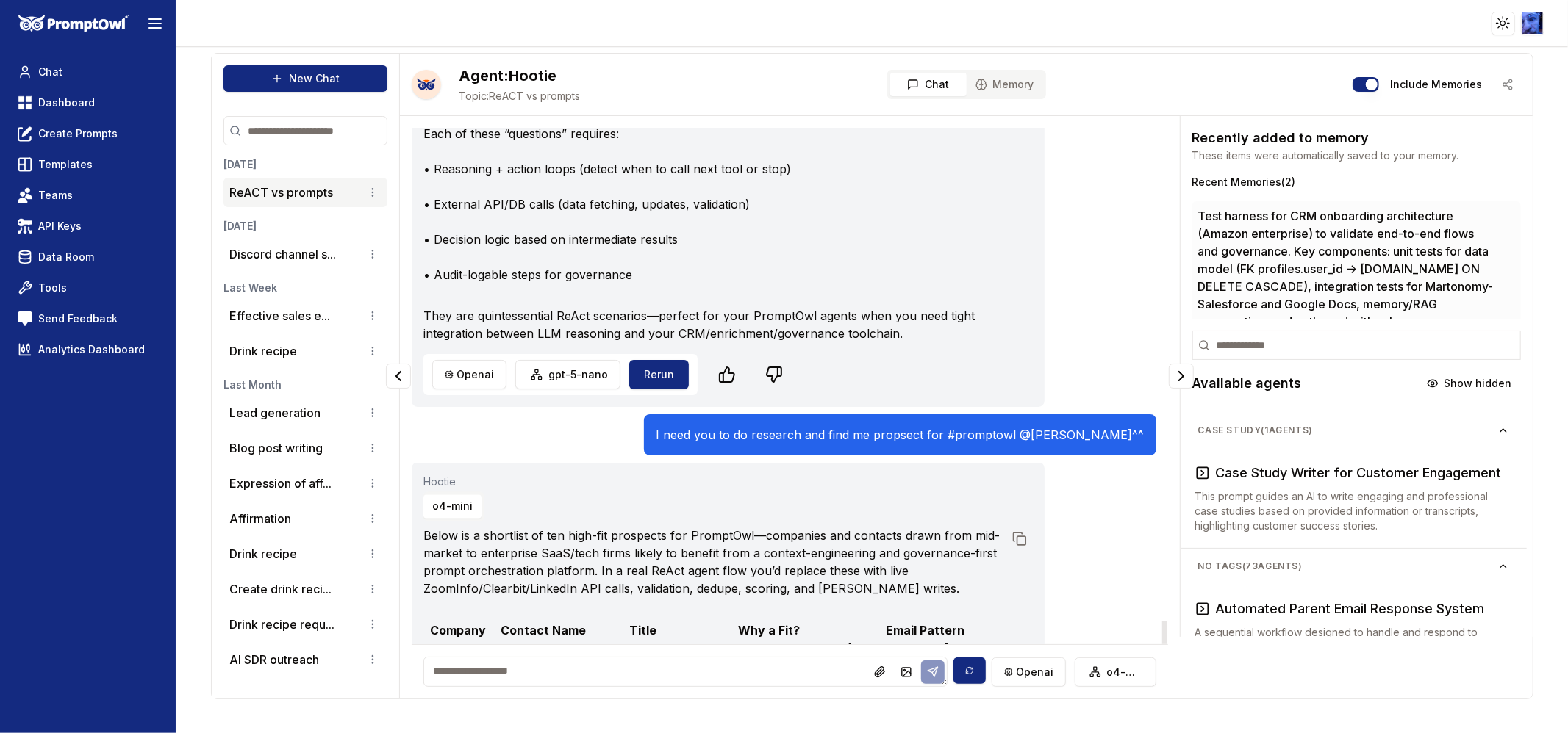
scroll to position [11502, 0]
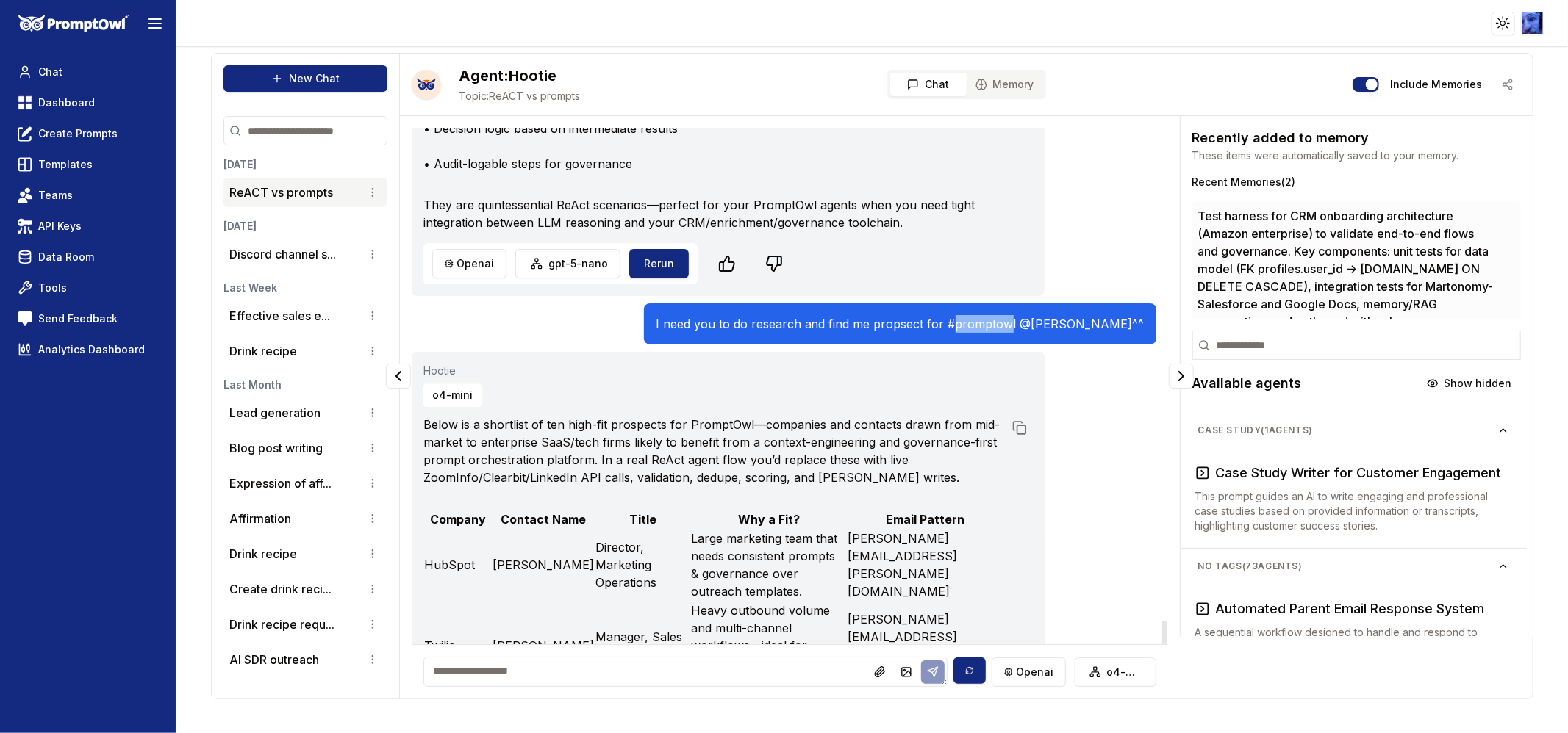
drag, startPoint x: 1030, startPoint y: 329, endPoint x: 1084, endPoint y: 326, distance: 54.1
click at [1084, 326] on p "I need you to do research and find me propsect for #promptowl @[PERSON_NAME]^^" at bounding box center [899, 323] width 489 height 18
drag, startPoint x: 1091, startPoint y: 328, endPoint x: 1020, endPoint y: 334, distance: 71.3
click at [1020, 333] on p "I need you to do research and find me propsect for #promptowl @[PERSON_NAME]^^" at bounding box center [899, 323] width 489 height 18
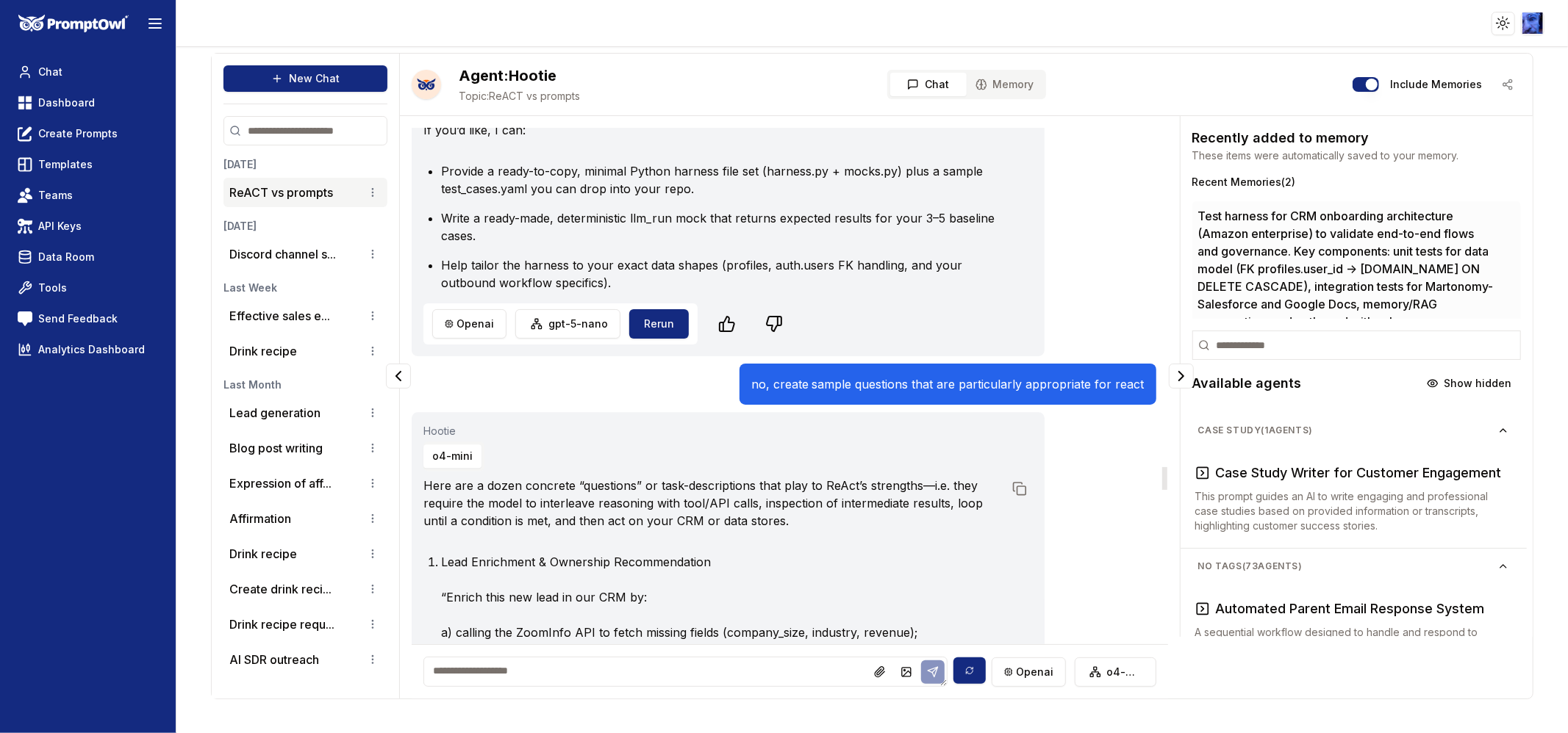
scroll to position [7665, 0]
